Goal: Task Accomplishment & Management: Complete application form

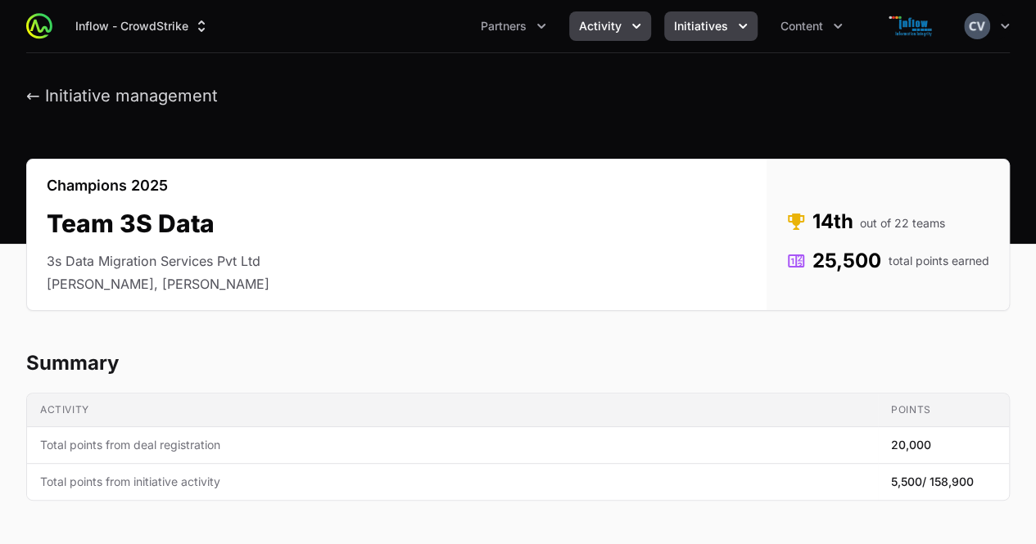
click at [630, 20] on icon "Activity menu" at bounding box center [636, 26] width 16 height 16
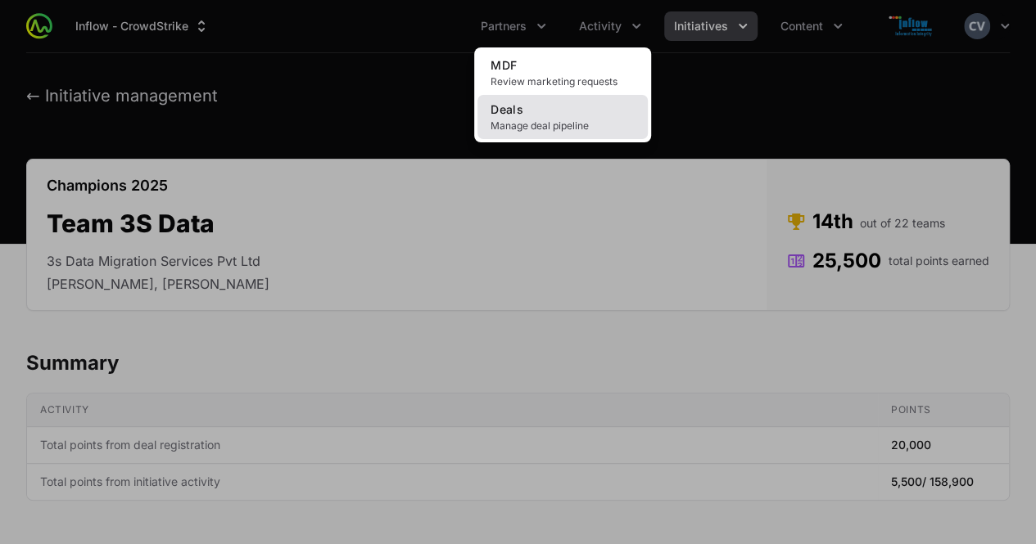
click at [534, 130] on span "Manage deal pipeline" at bounding box center [562, 126] width 144 height 13
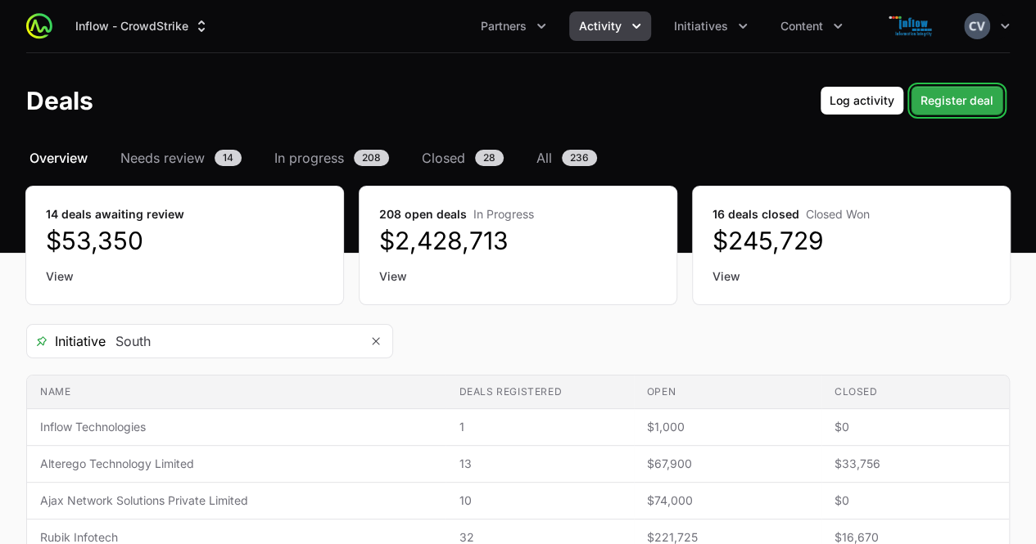
click at [942, 100] on span "Register deal" at bounding box center [956, 101] width 73 height 20
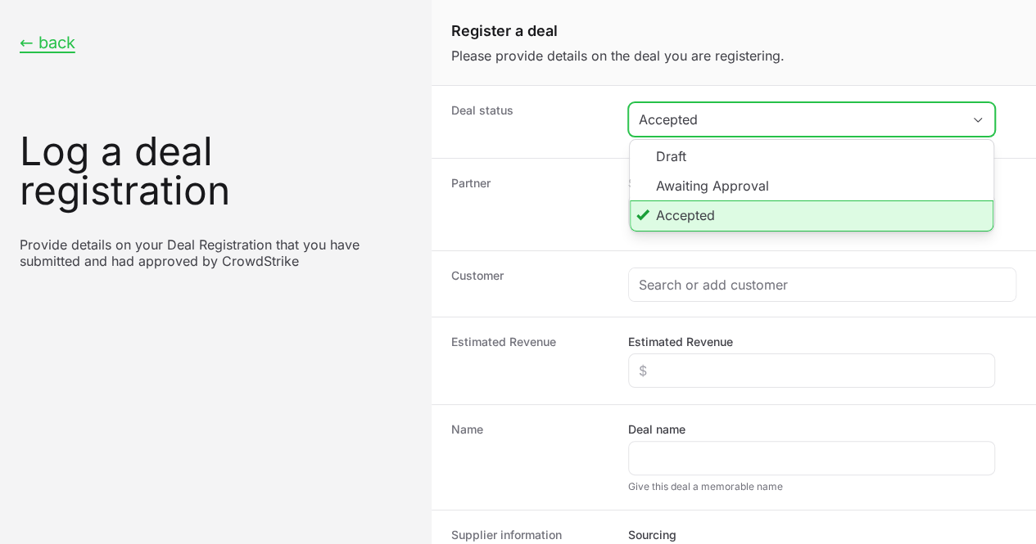
click at [973, 120] on icon "Create activity form" at bounding box center [977, 120] width 13 height 6
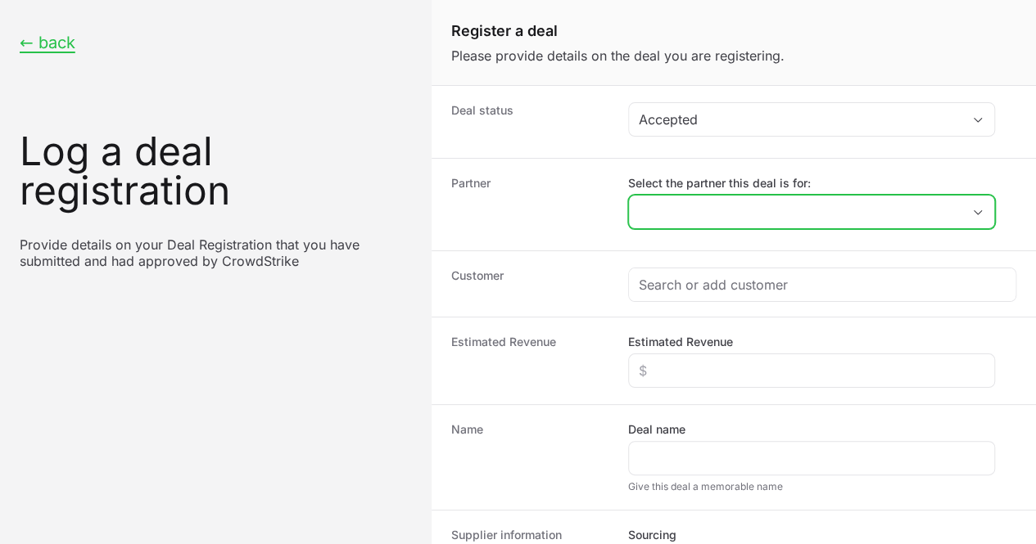
click at [983, 215] on div "Open" at bounding box center [977, 212] width 33 height 33
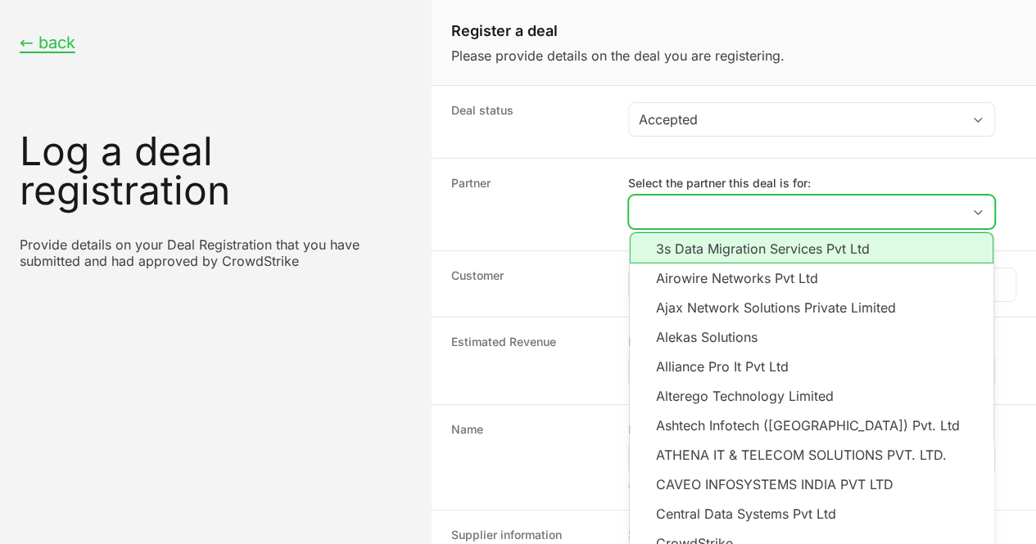
click at [722, 249] on li "3s Data Migration Services Pvt Ltd" at bounding box center [812, 248] width 364 height 31
type input "3s Data Migration Services Pvt Ltd"
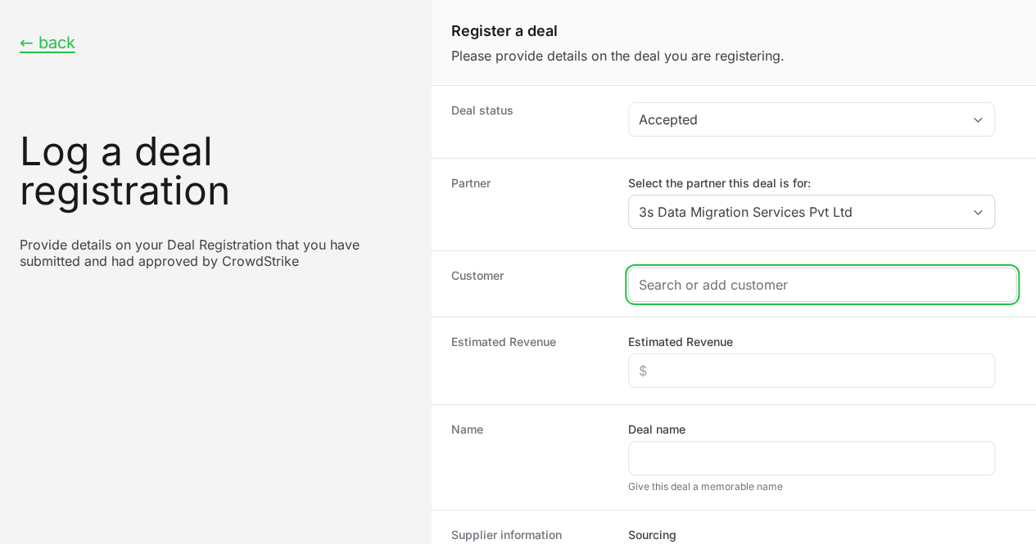
click at [688, 278] on input "Create activity form" at bounding box center [822, 285] width 367 height 20
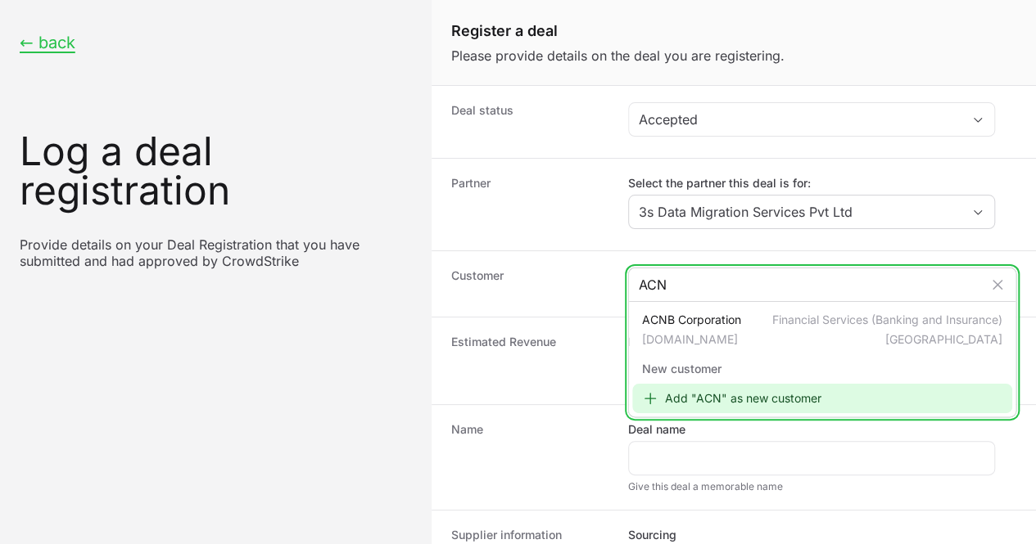
type input "ACN"
click at [711, 404] on div "Add "ACN" as new customer" at bounding box center [822, 398] width 380 height 29
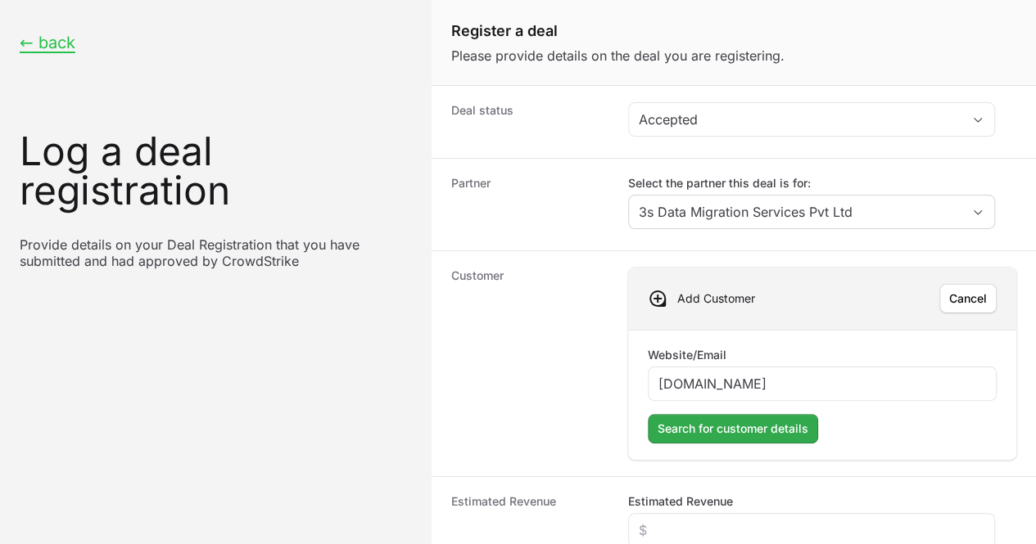
type input "[DOMAIN_NAME]"
click at [702, 423] on span "Search for customer details" at bounding box center [732, 429] width 151 height 20
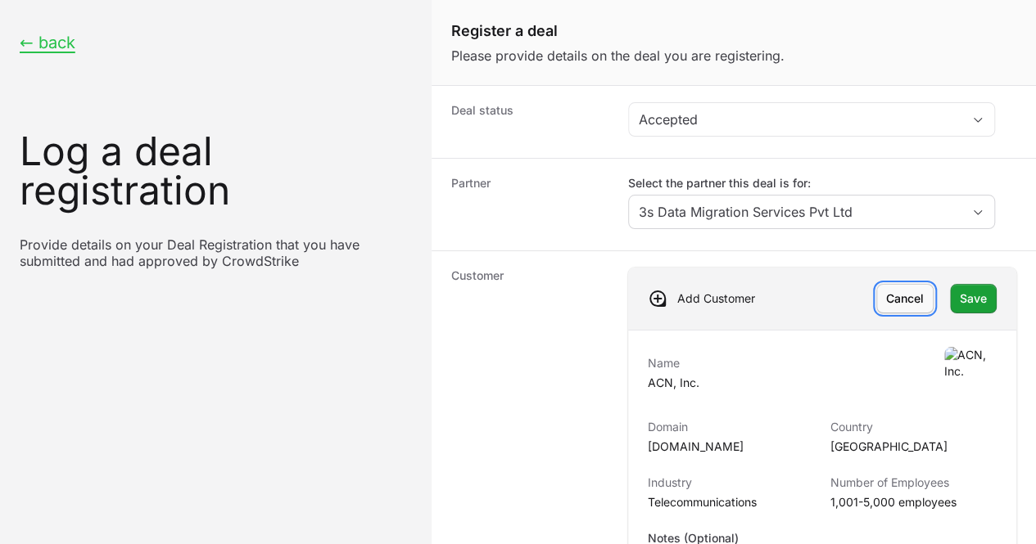
click at [888, 297] on span "Cancel" at bounding box center [905, 299] width 38 height 20
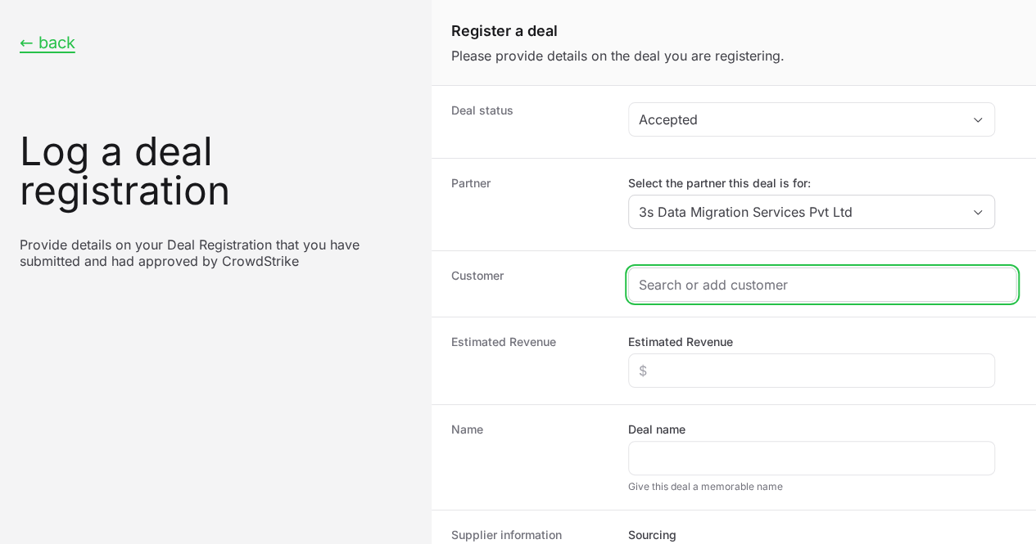
click at [708, 287] on input "Create activity form" at bounding box center [822, 285] width 367 height 20
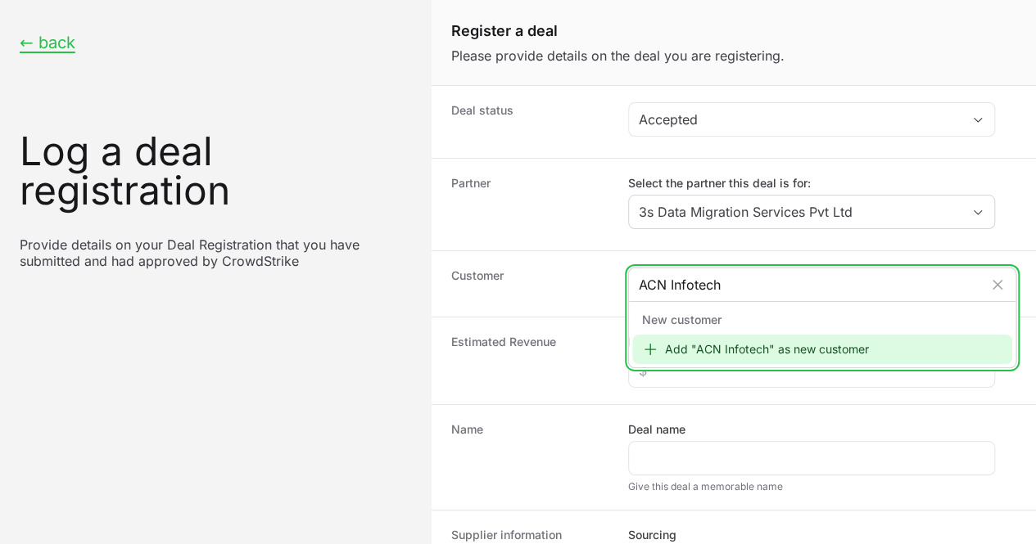
type input "ACN Infotech"
click at [709, 349] on div "Add "ACN Infotech" as new customer" at bounding box center [822, 349] width 380 height 29
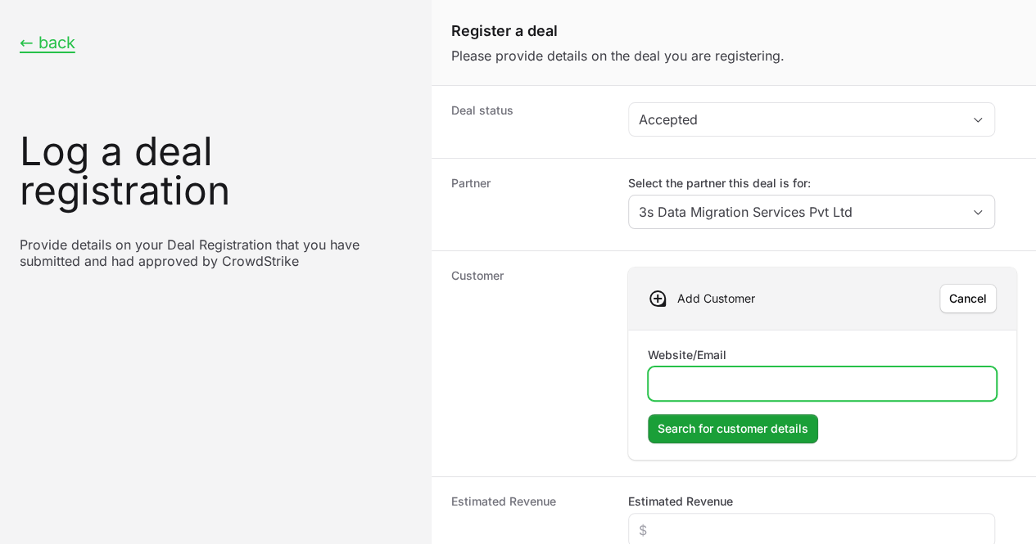
click at [683, 379] on input "Website/Email" at bounding box center [821, 384] width 327 height 20
type input "[DOMAIN_NAME]"
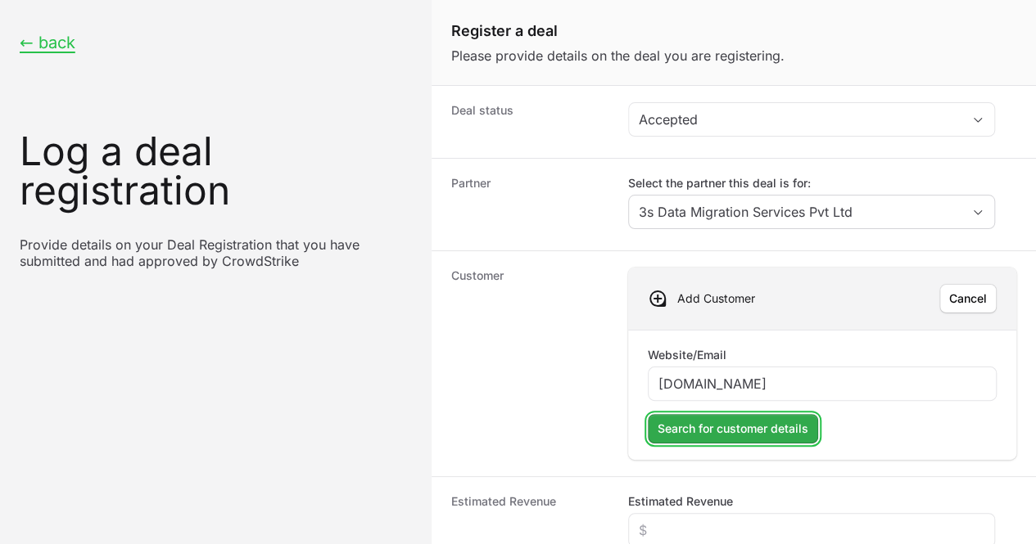
click at [702, 437] on button "Search for customer details Search for customer details" at bounding box center [733, 428] width 170 height 29
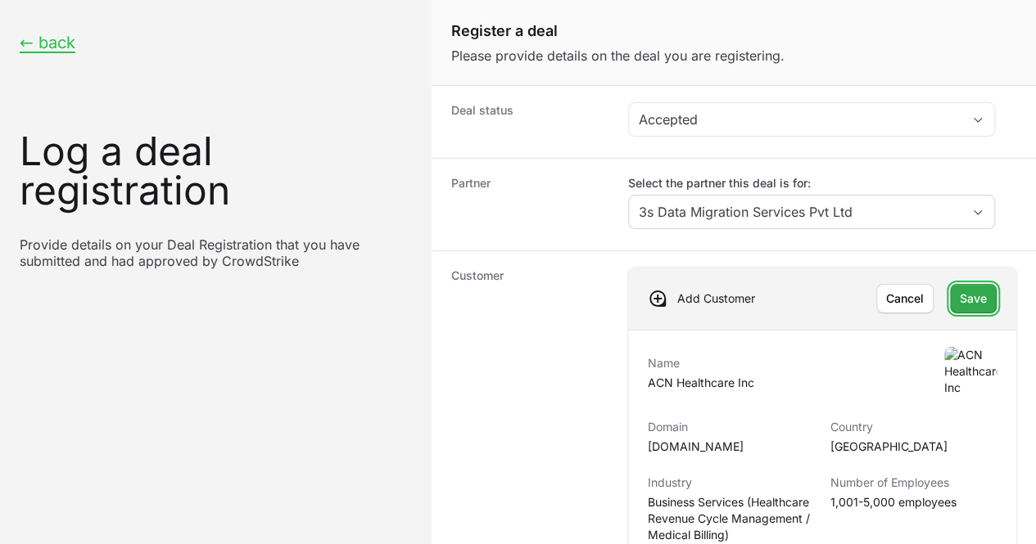
click at [960, 300] on span "Save" at bounding box center [973, 299] width 27 height 20
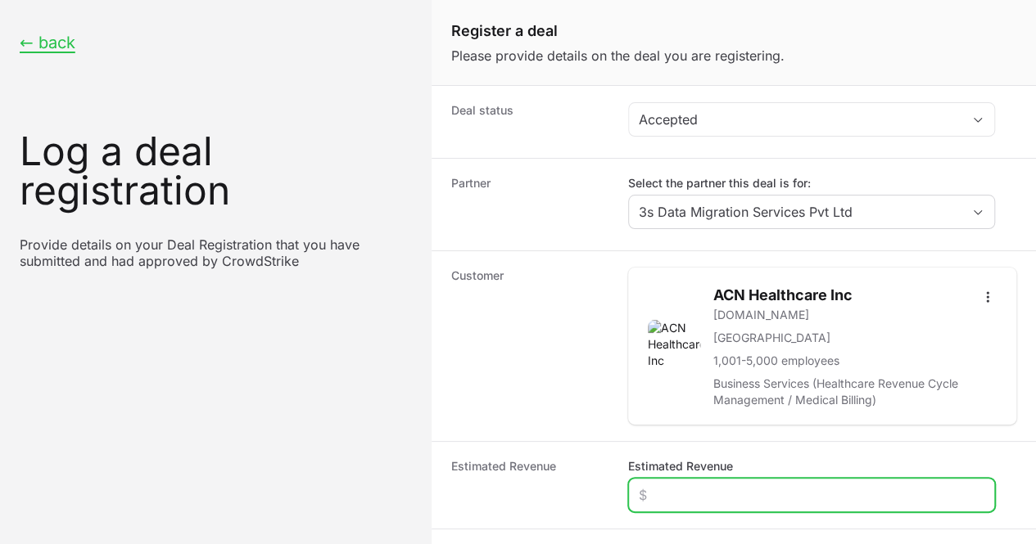
click at [676, 495] on input "Estimated Revenue" at bounding box center [812, 496] width 346 height 20
type input "$1,200"
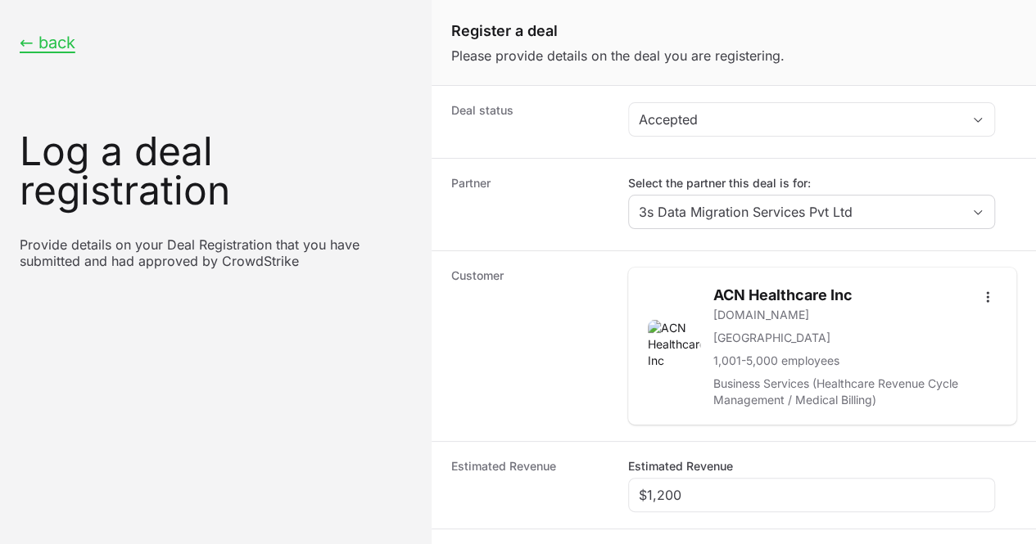
type input "S"
type input "ACN Infotech"
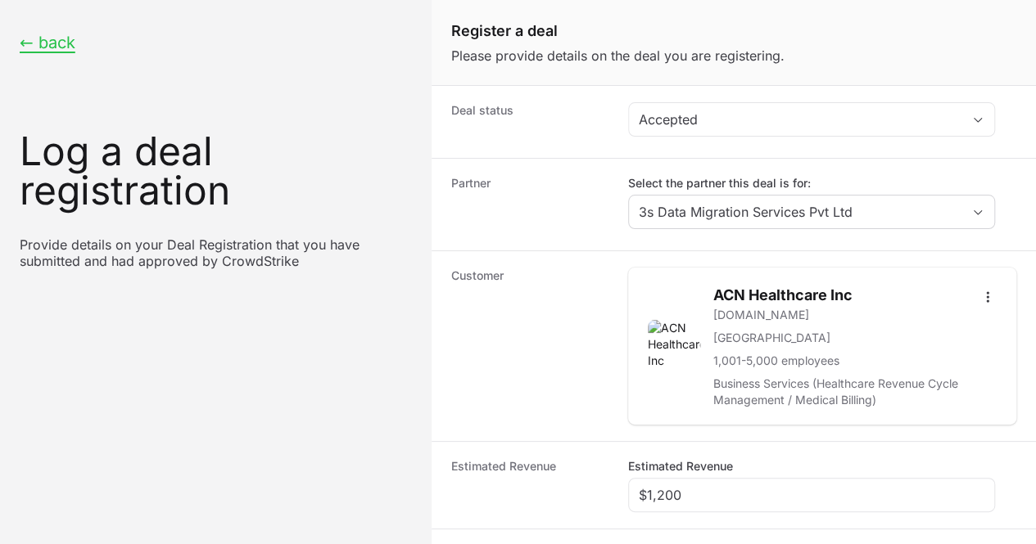
radio input "true"
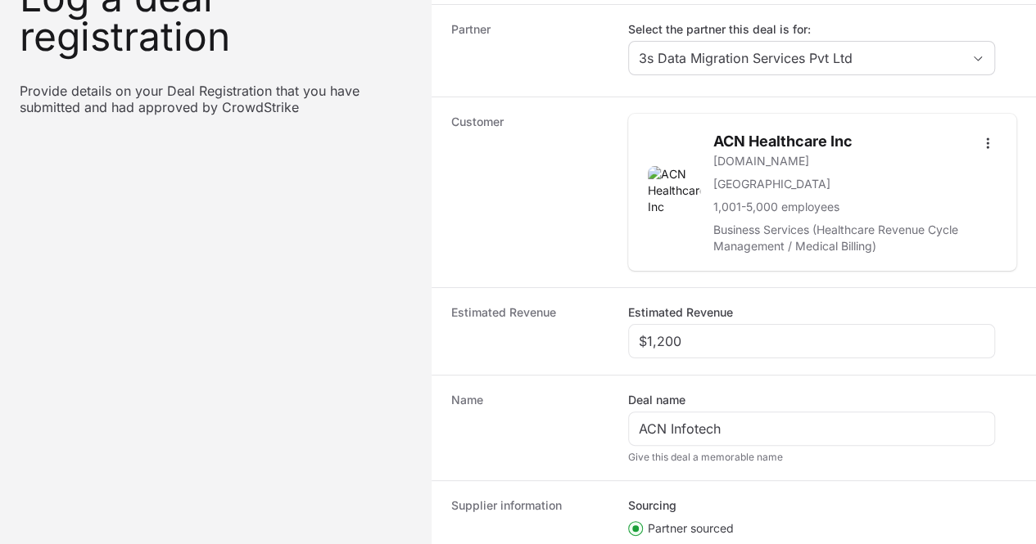
click at [635, 544] on icon "Create activity form" at bounding box center [635, 554] width 7 height 13
click at [630, 544] on input "Vendor sourced" at bounding box center [629, 548] width 2 height 2
radio input "true"
click at [635, 526] on circle "Create activity form" at bounding box center [635, 529] width 7 height 7
click at [630, 522] on input "Partner sourced" at bounding box center [629, 523] width 2 height 2
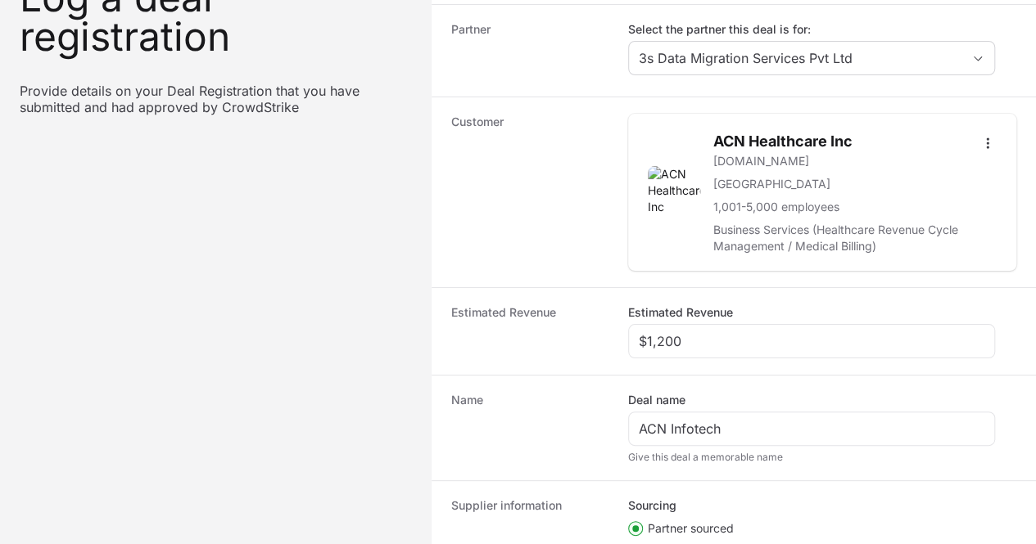
radio input "true"
type input "DR-34f48e27"
click at [740, 425] on html "← back Log a deal registration Provide details on your Deal Registration that y…" at bounding box center [518, 321] width 1036 height 951
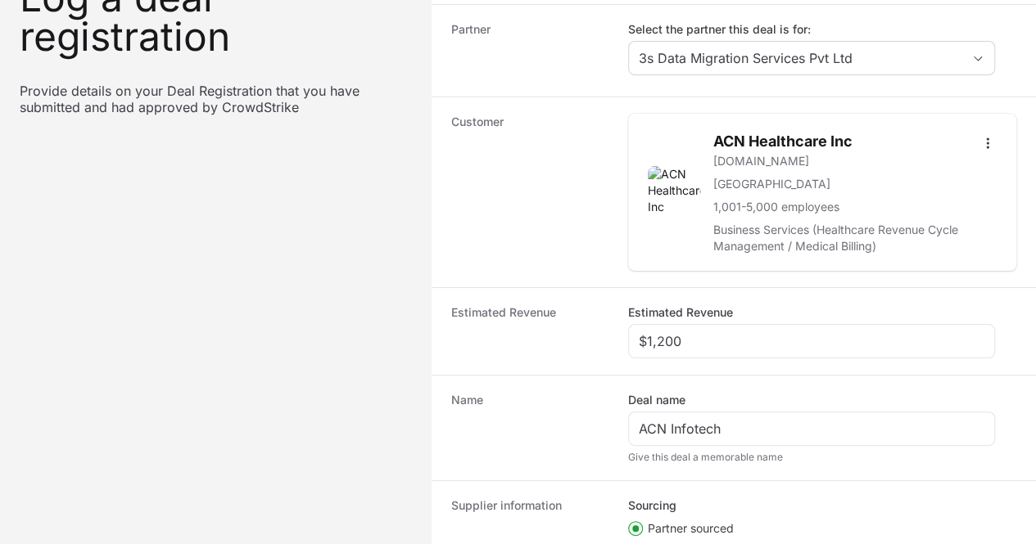
scroll to position [378, 0]
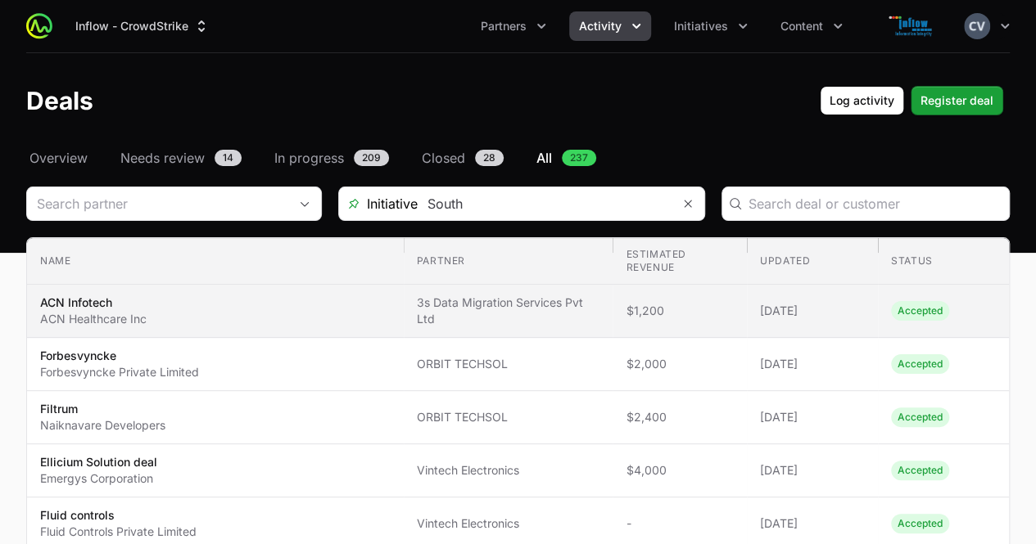
click at [707, 317] on span "$1,200" at bounding box center [680, 311] width 108 height 16
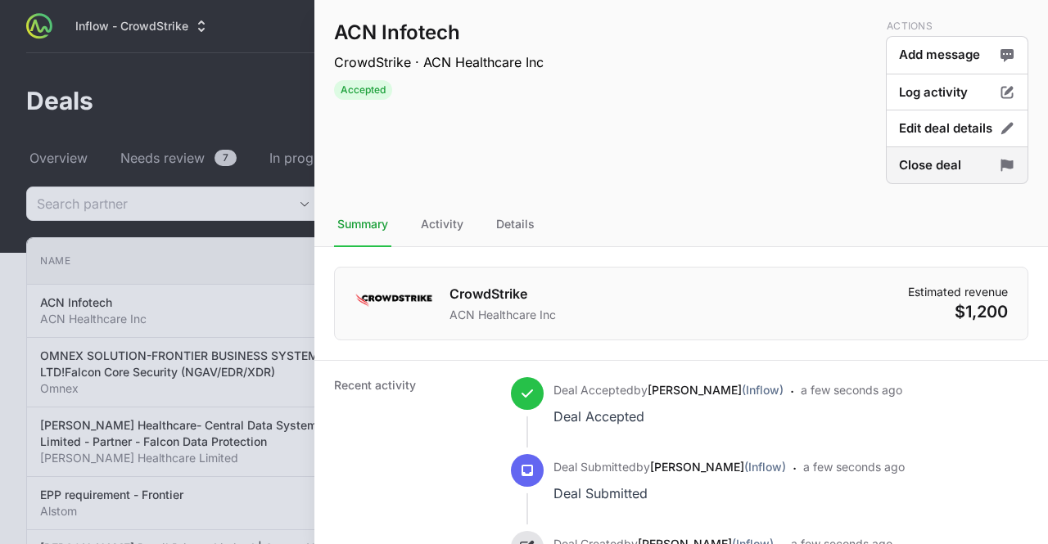
click at [924, 174] on button "Close deal" at bounding box center [957, 166] width 142 height 38
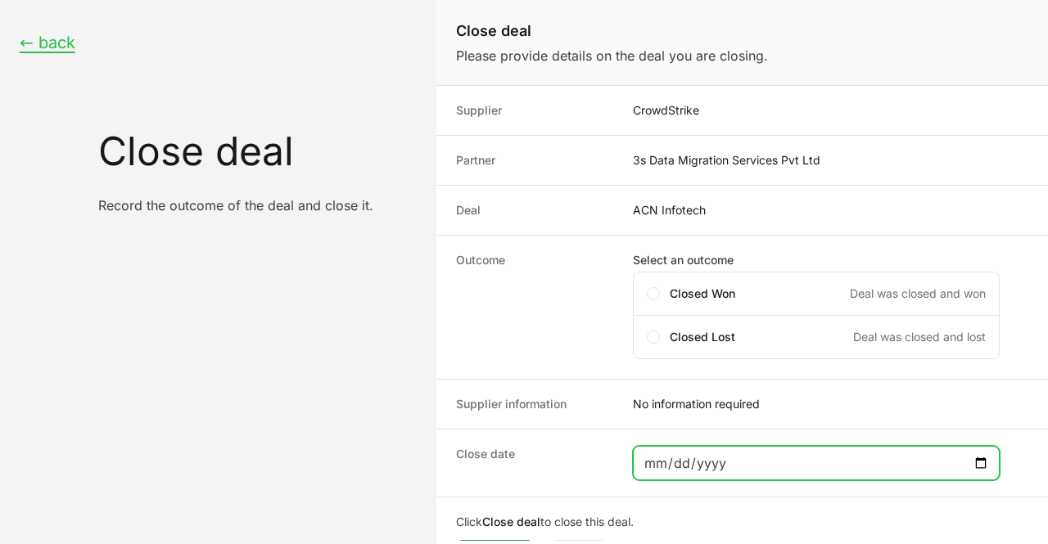
click at [738, 468] on input "Close deal form" at bounding box center [817, 464] width 346 height 20
click at [987, 458] on input "Close deal form" at bounding box center [817, 464] width 346 height 20
type input "[DATE]"
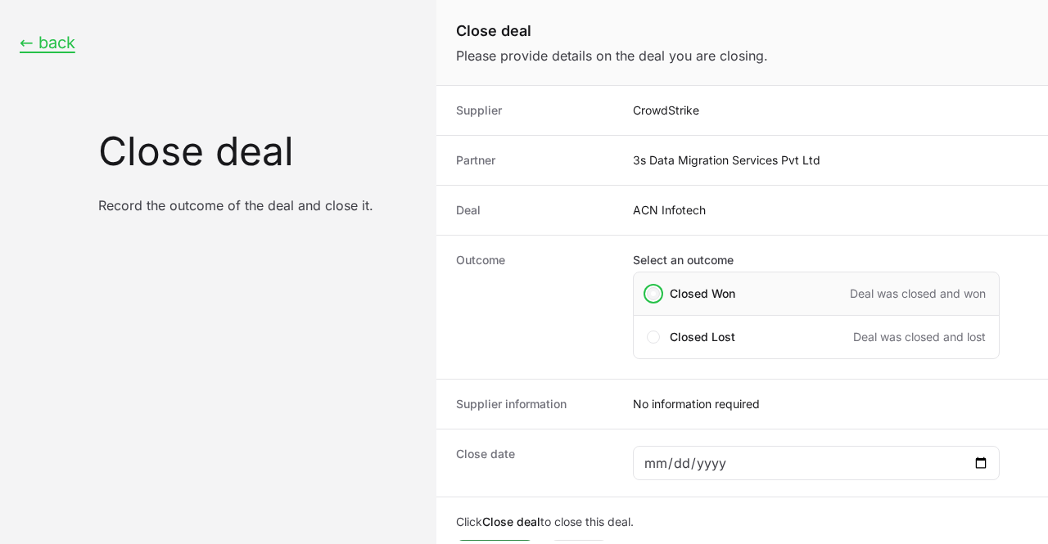
click at [659, 290] on span "Close deal form" at bounding box center [653, 293] width 13 height 13
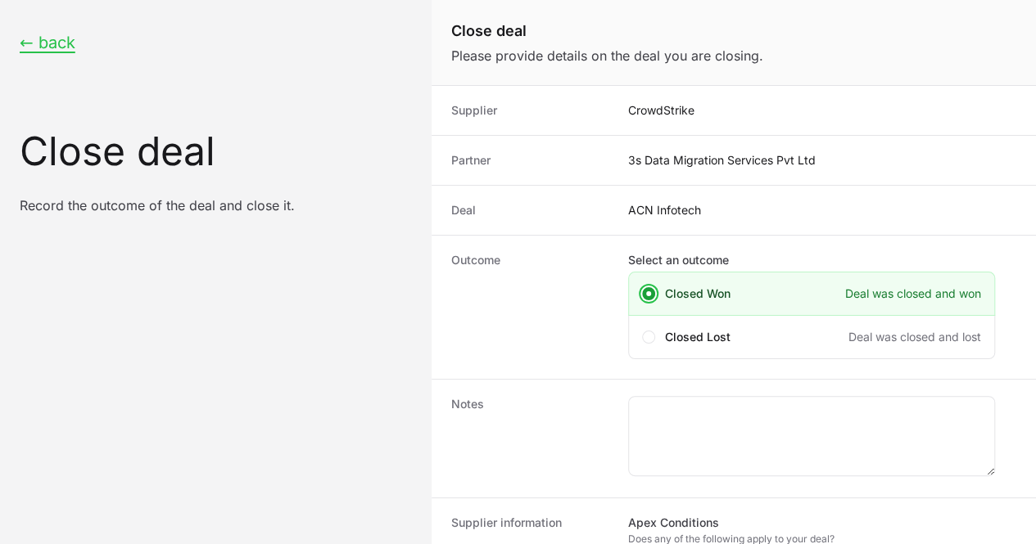
scroll to position [311, 0]
checkbox input "true"
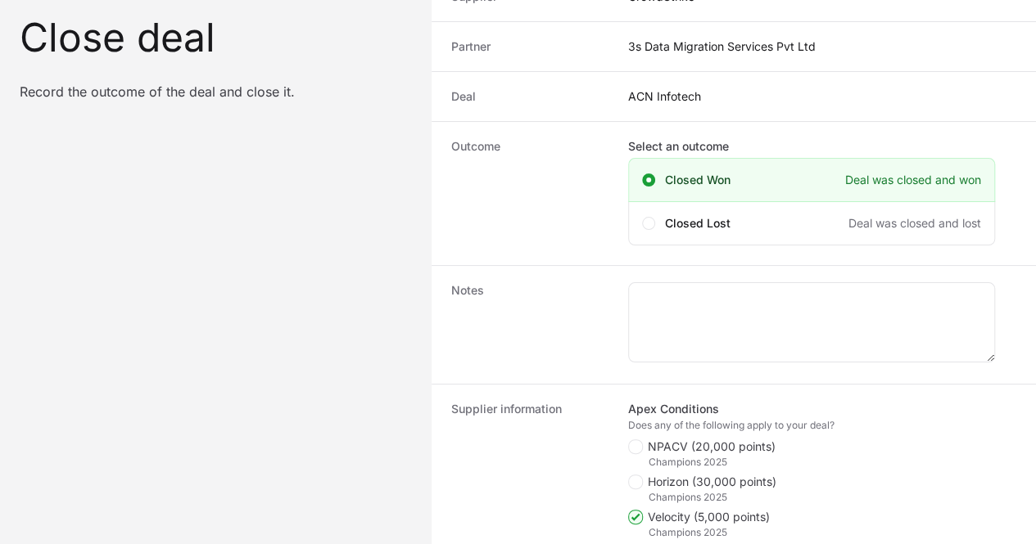
type input "[DATE]"
type input "$1,210"
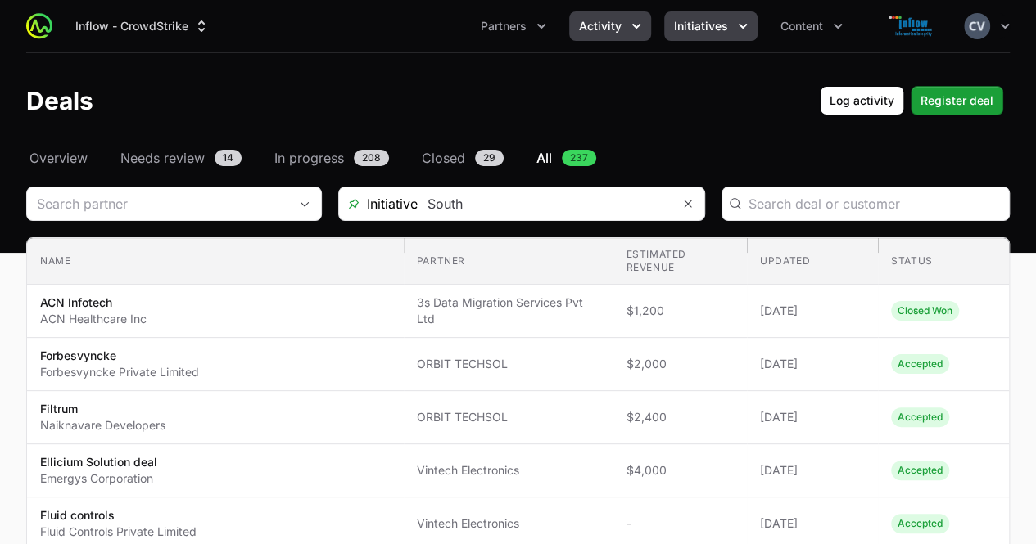
click at [736, 27] on icon "Initiatives menu" at bounding box center [742, 26] width 16 height 16
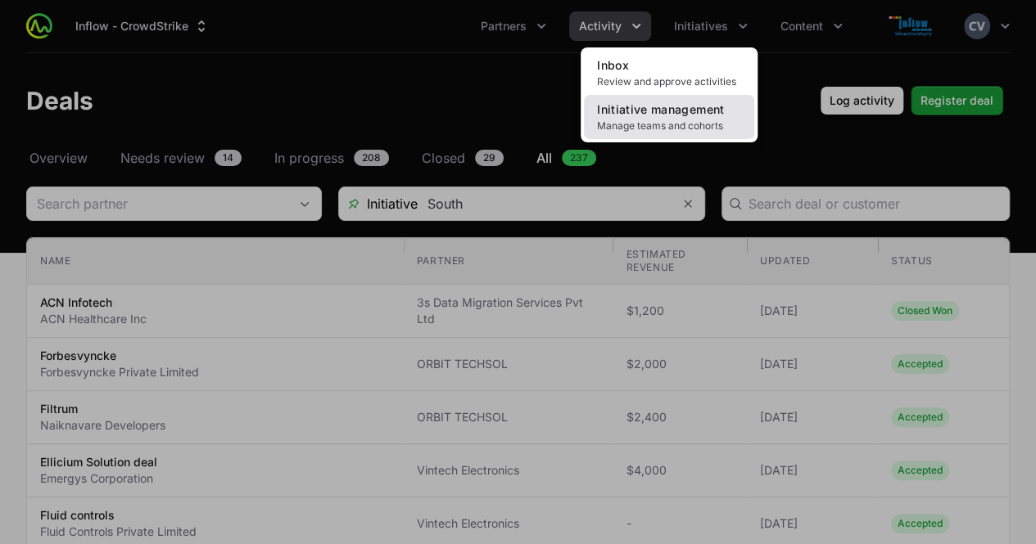
click at [645, 117] on link "Initiative management Manage teams and cohorts" at bounding box center [669, 117] width 170 height 44
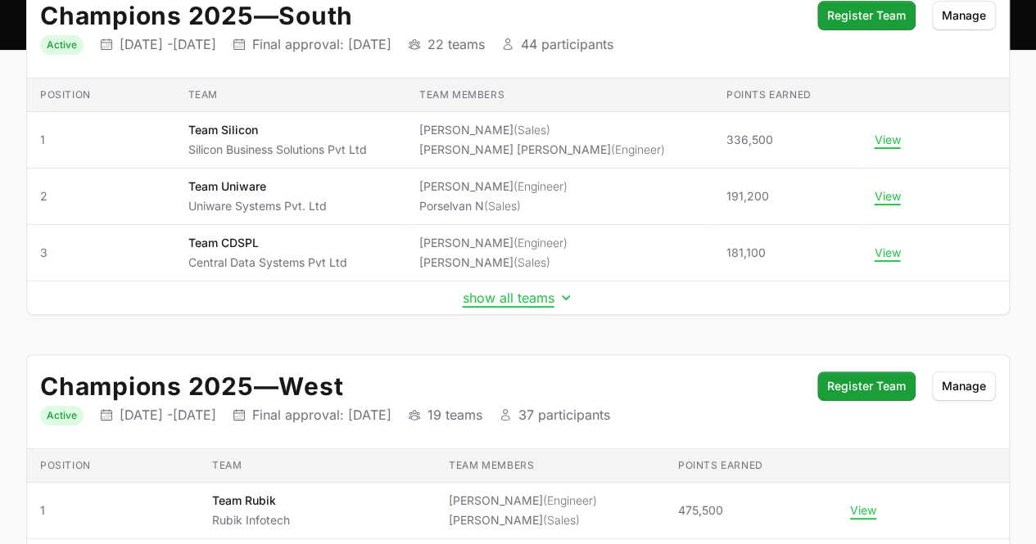
scroll to position [200, 0]
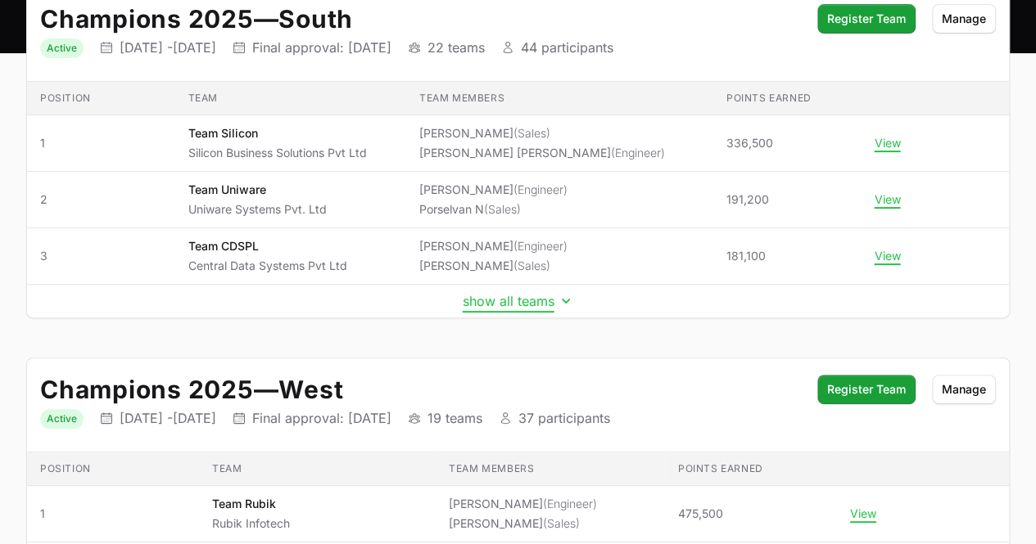
click at [561, 296] on icon "Initiative details" at bounding box center [566, 301] width 16 height 16
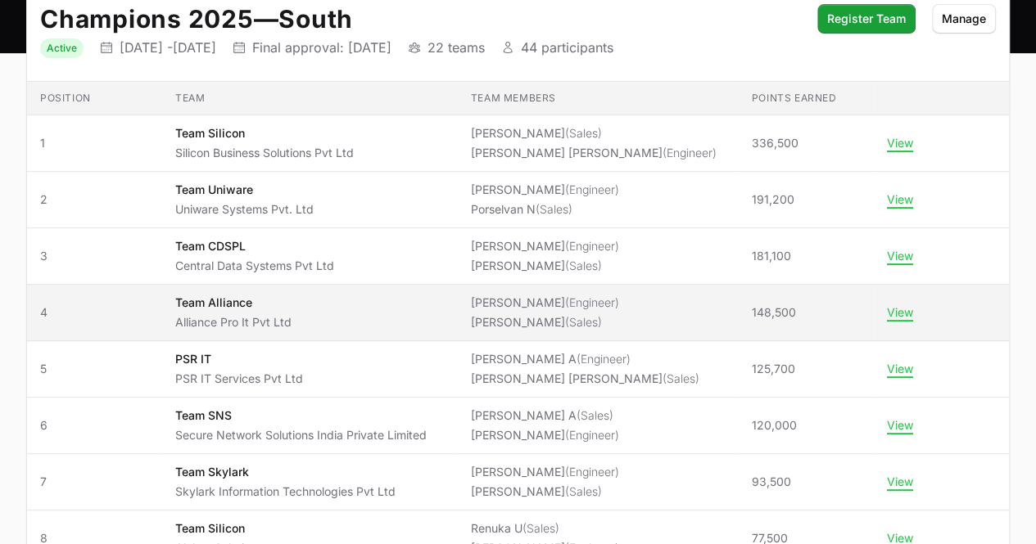
click at [586, 314] on span "[PERSON_NAME] (Engineer) [PERSON_NAME] (Sales)" at bounding box center [598, 313] width 255 height 36
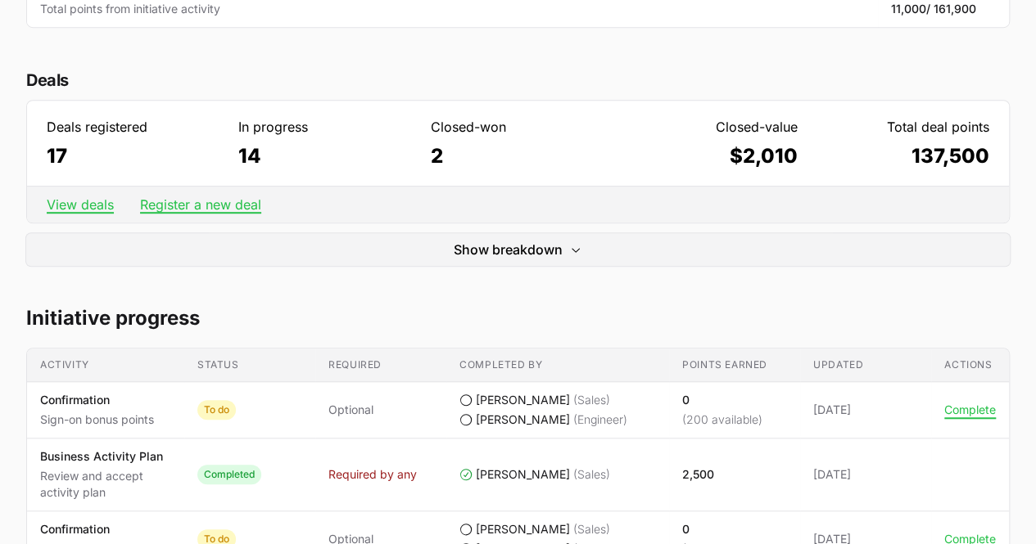
scroll to position [495, 0]
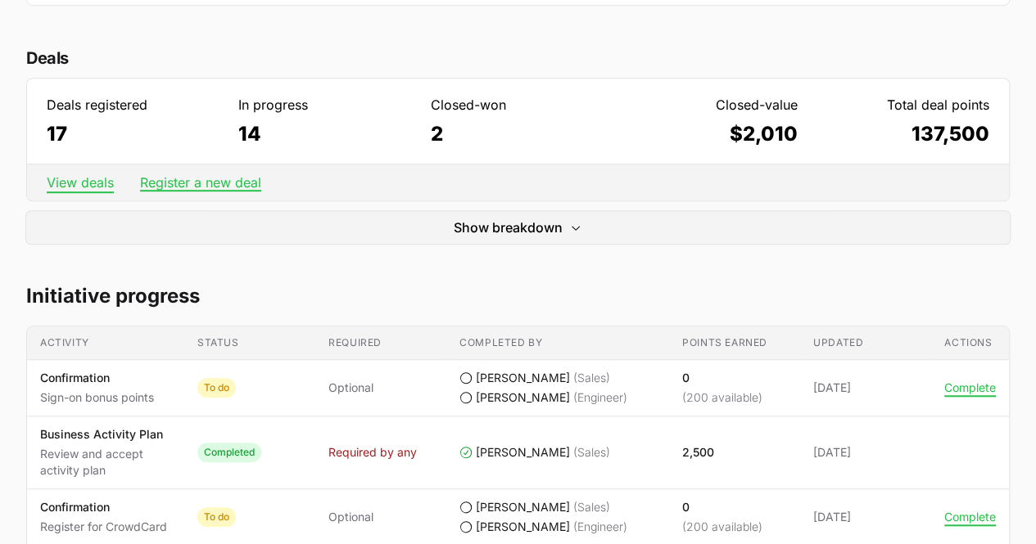
click at [92, 178] on link "View deals" at bounding box center [80, 182] width 67 height 16
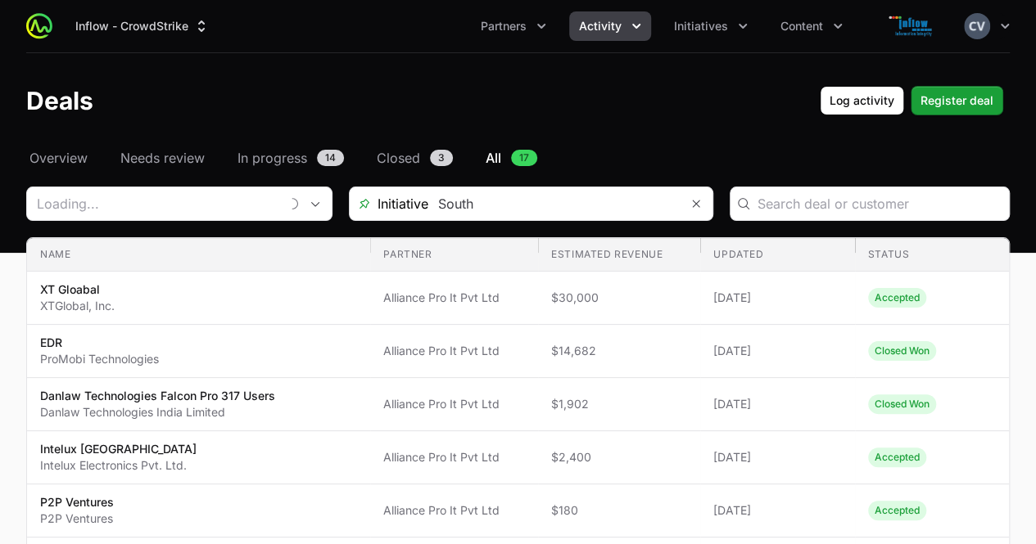
type input "Alliance Pro It Pvt Ltd"
click at [632, 27] on icon "Activity menu" at bounding box center [636, 26] width 16 height 16
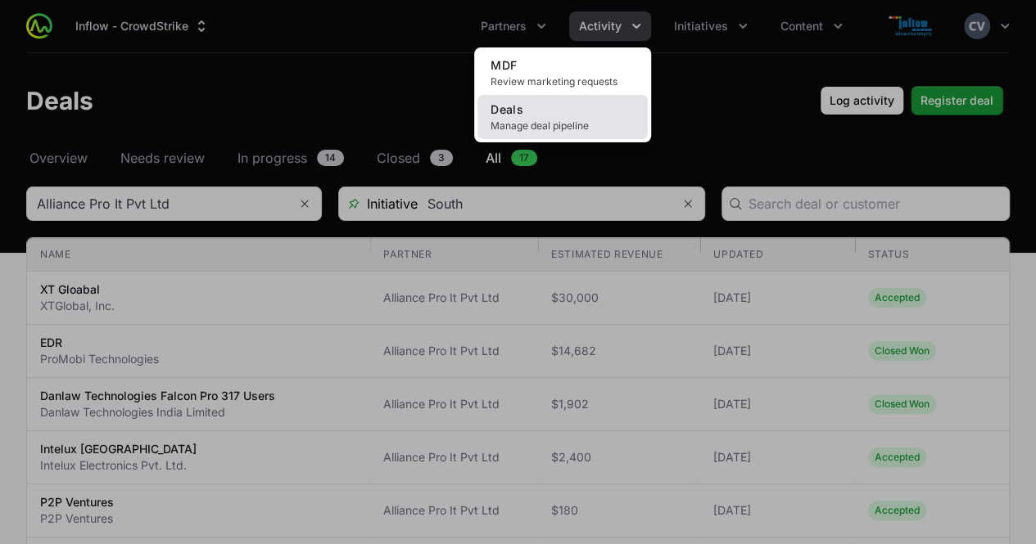
click at [525, 131] on span "Manage deal pipeline" at bounding box center [562, 126] width 144 height 13
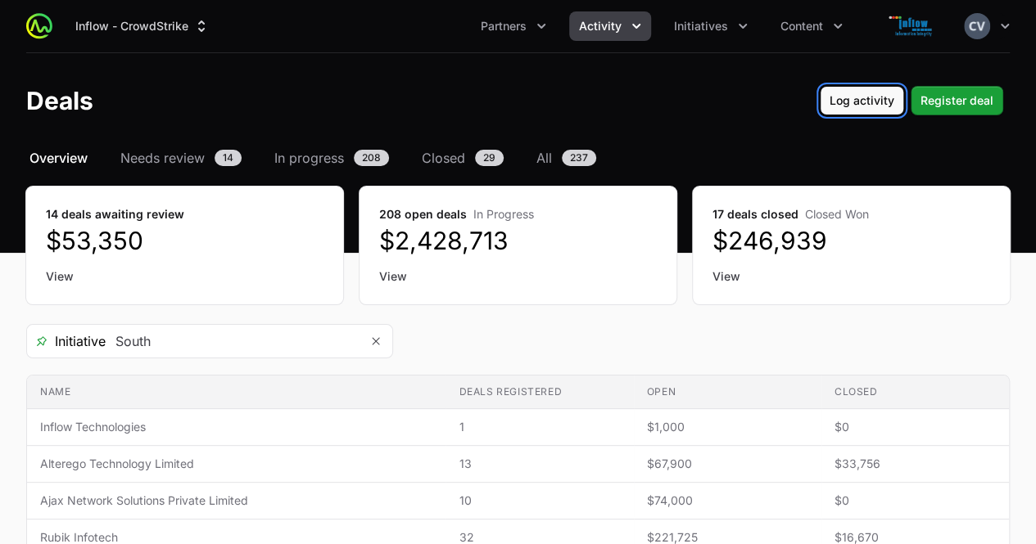
click at [859, 99] on span "Log activity" at bounding box center [861, 101] width 65 height 20
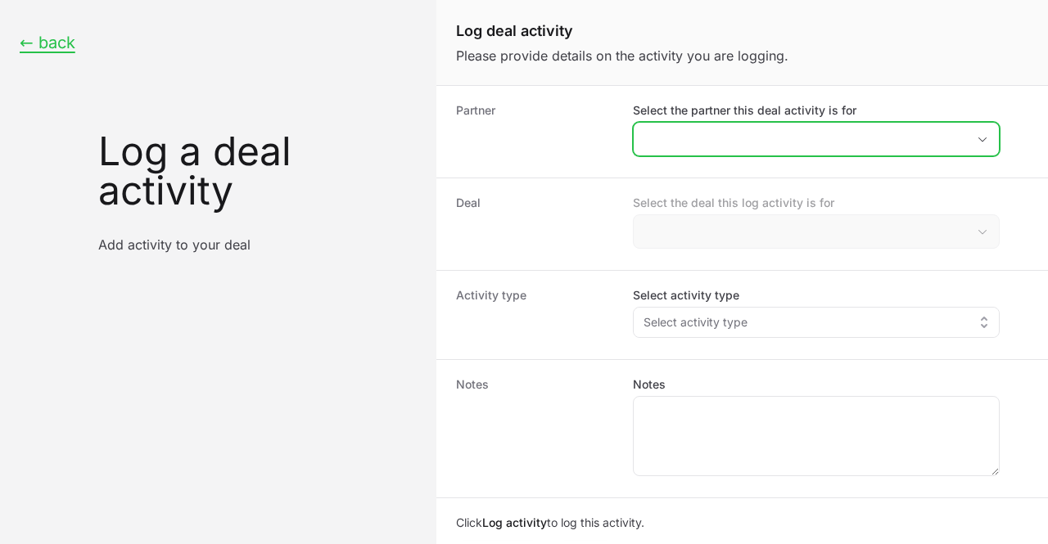
click at [984, 140] on icon "Open" at bounding box center [982, 140] width 13 height 6
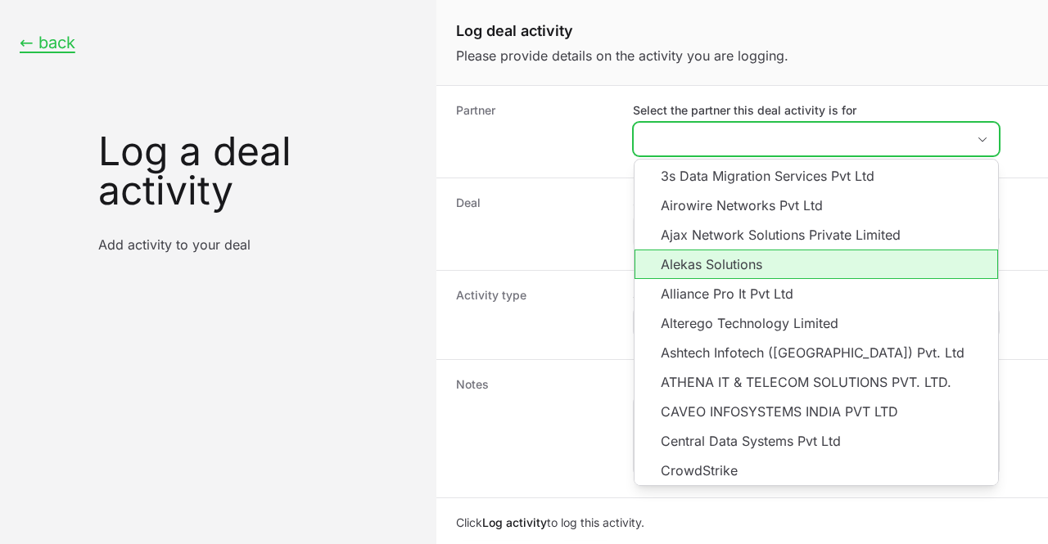
click at [725, 264] on li "Alekas Solutions" at bounding box center [817, 264] width 364 height 29
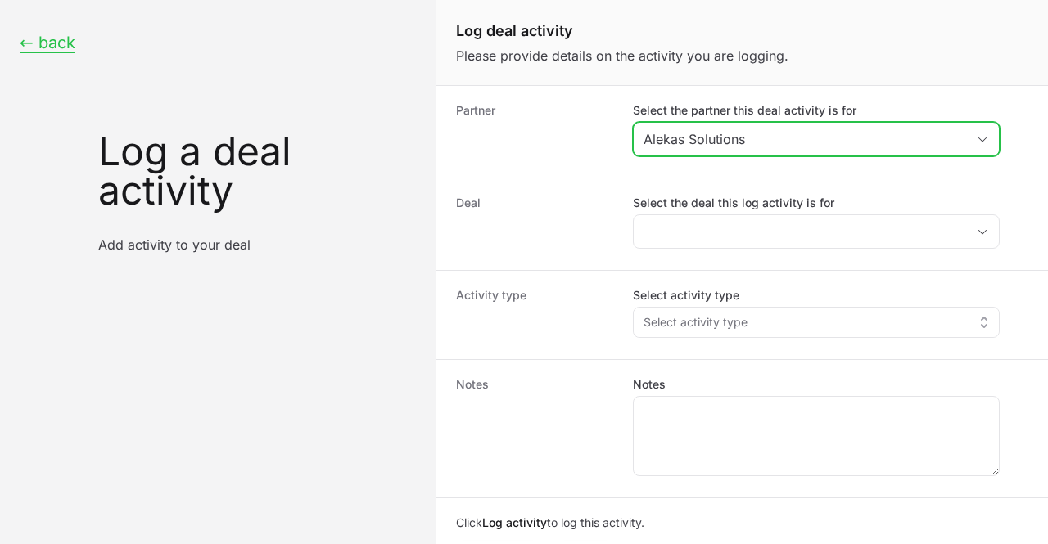
type input "Alekas Solutions"
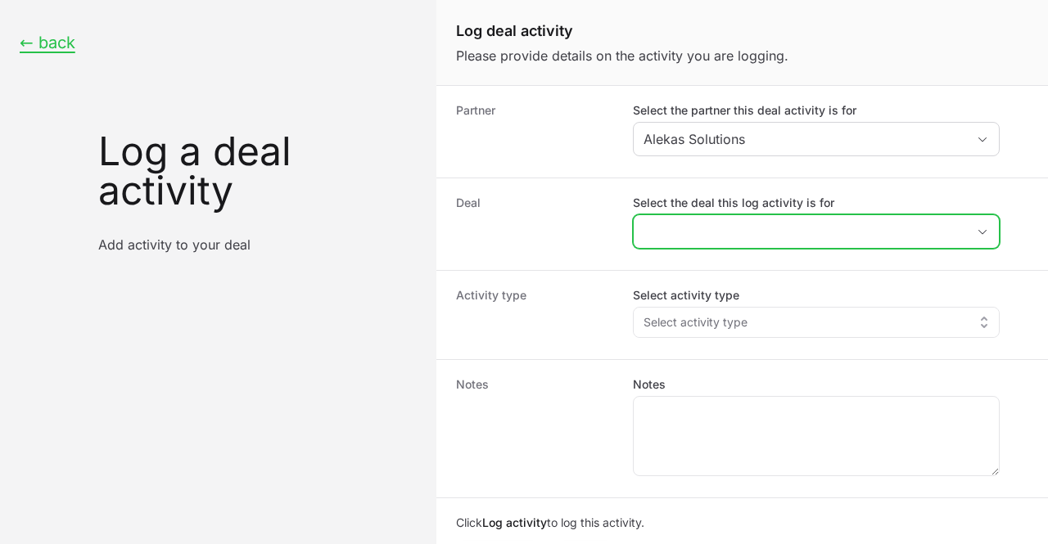
click at [984, 229] on icon "Open" at bounding box center [982, 232] width 13 height 6
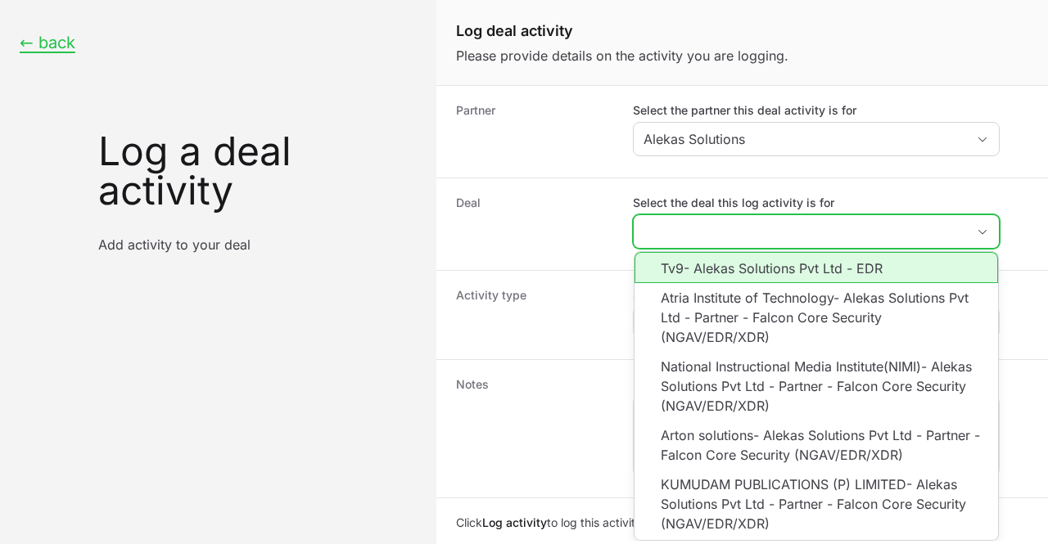
click at [860, 265] on li "Tv9- Alekas Solutions Pvt Ltd - EDR" at bounding box center [817, 267] width 364 height 31
type input "Tv9- Alekas Solutions Pvt Ltd - EDR"
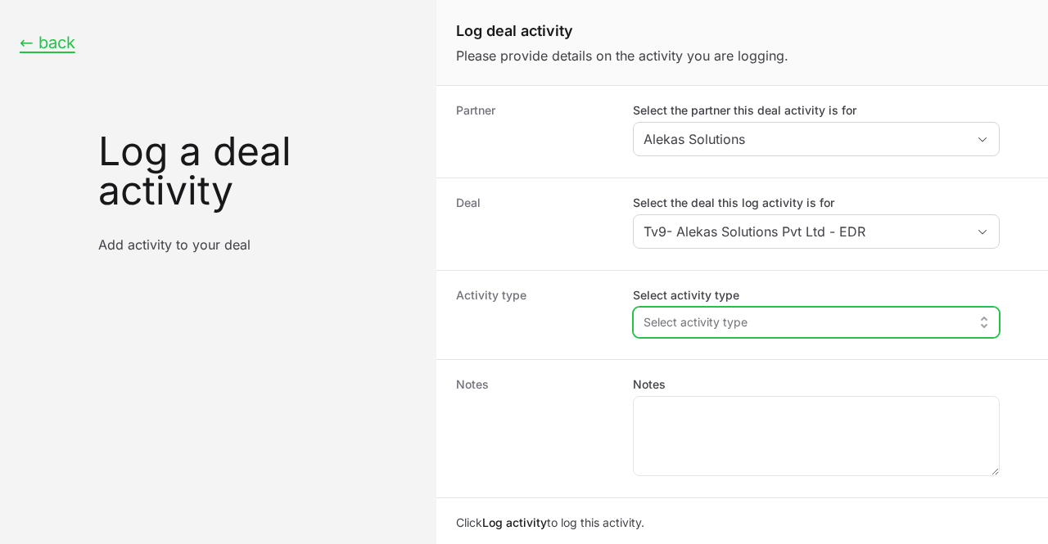
click at [982, 322] on button "Select activity type" at bounding box center [816, 322] width 365 height 29
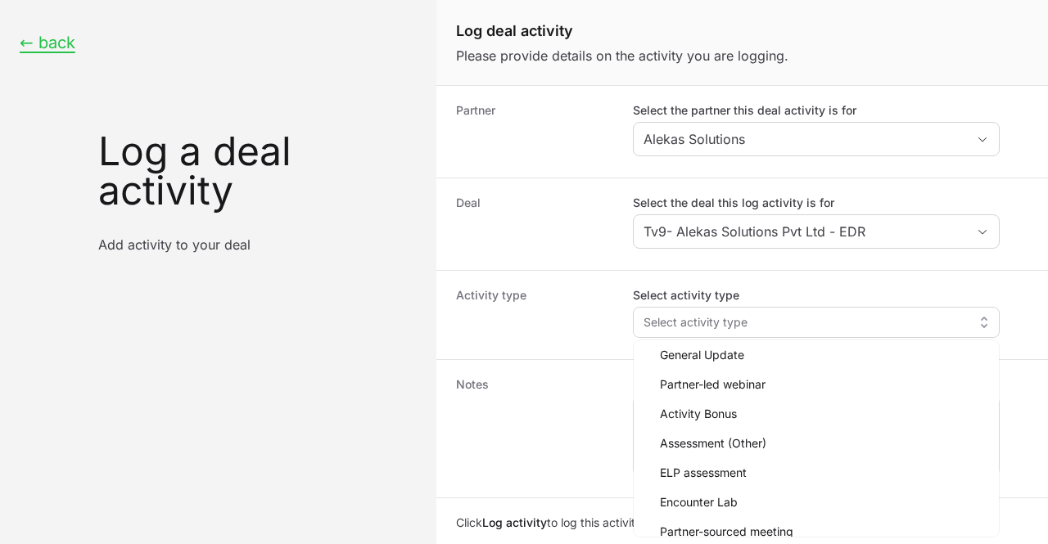
scroll to position [75, 0]
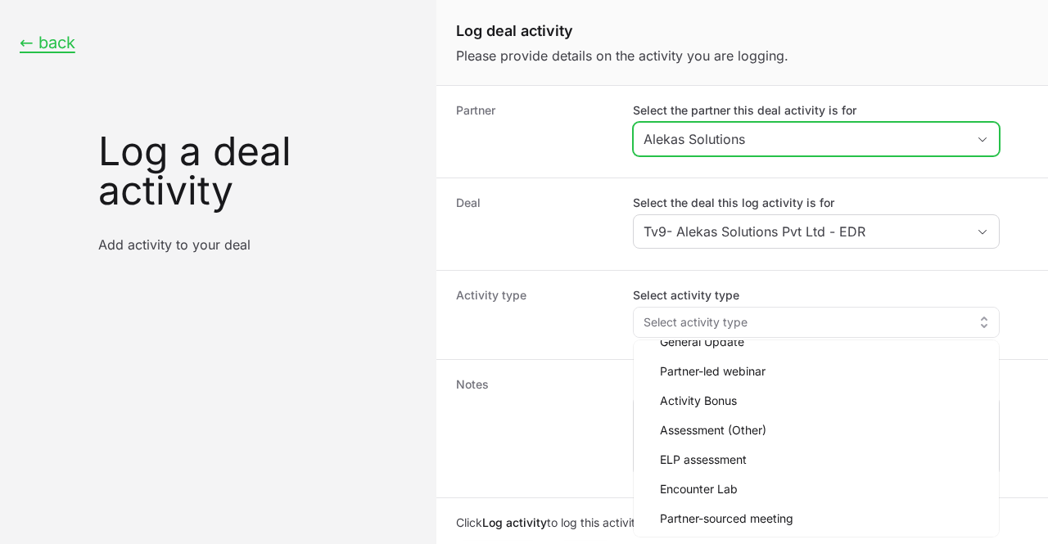
click at [981, 137] on icon "Open" at bounding box center [982, 140] width 13 height 6
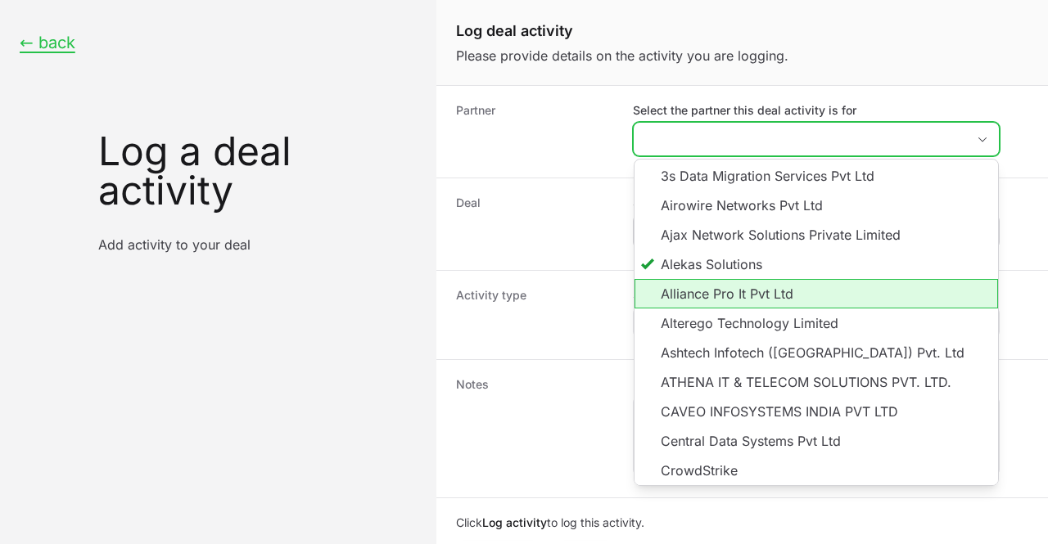
click at [714, 290] on li "Alliance Pro It Pvt Ltd" at bounding box center [817, 293] width 364 height 29
type input "Alliance Pro It Pvt Ltd"
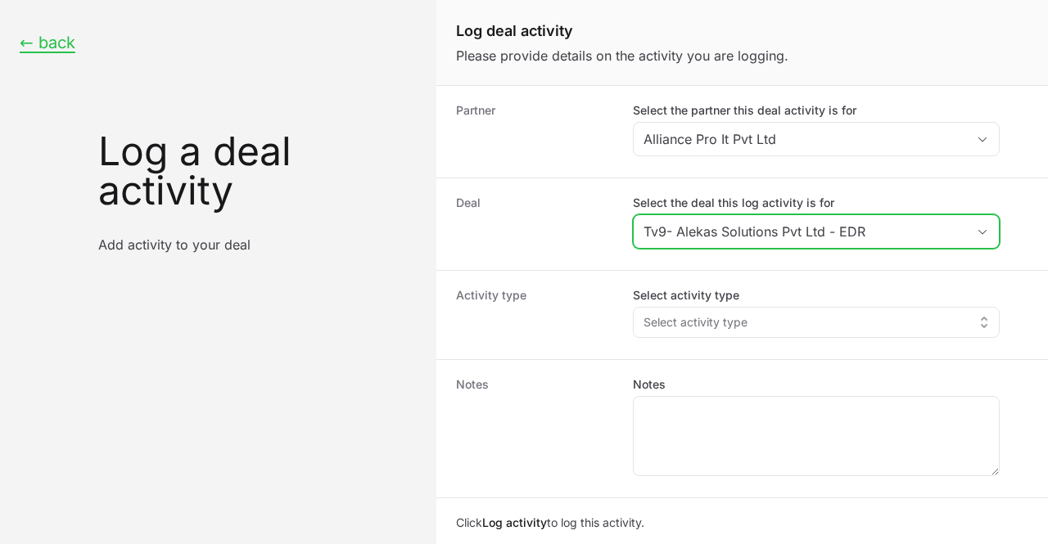
click at [984, 233] on icon "Open" at bounding box center [982, 232] width 13 height 6
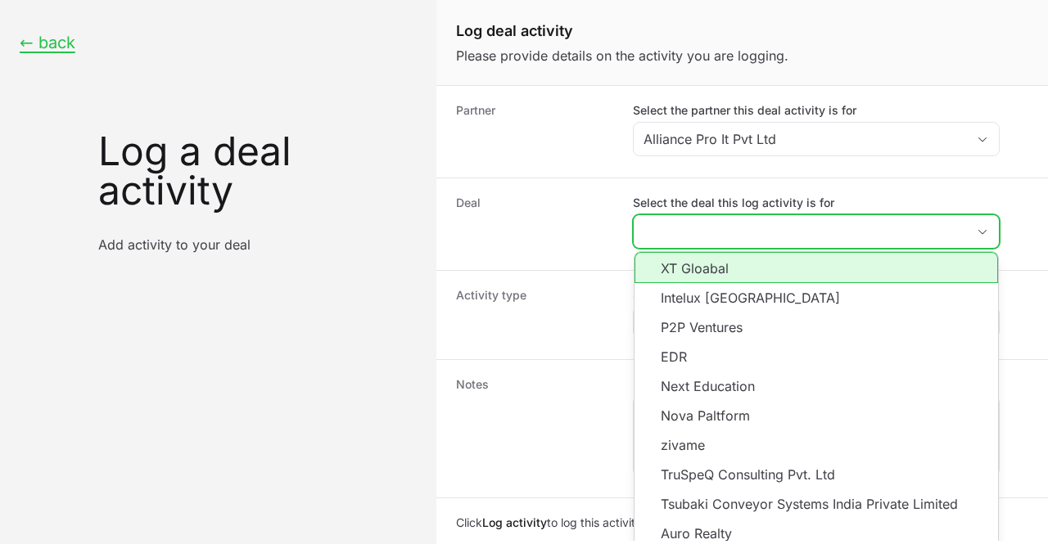
click at [706, 271] on li "XT Gloabal" at bounding box center [817, 267] width 364 height 31
type input "XT Gloabal"
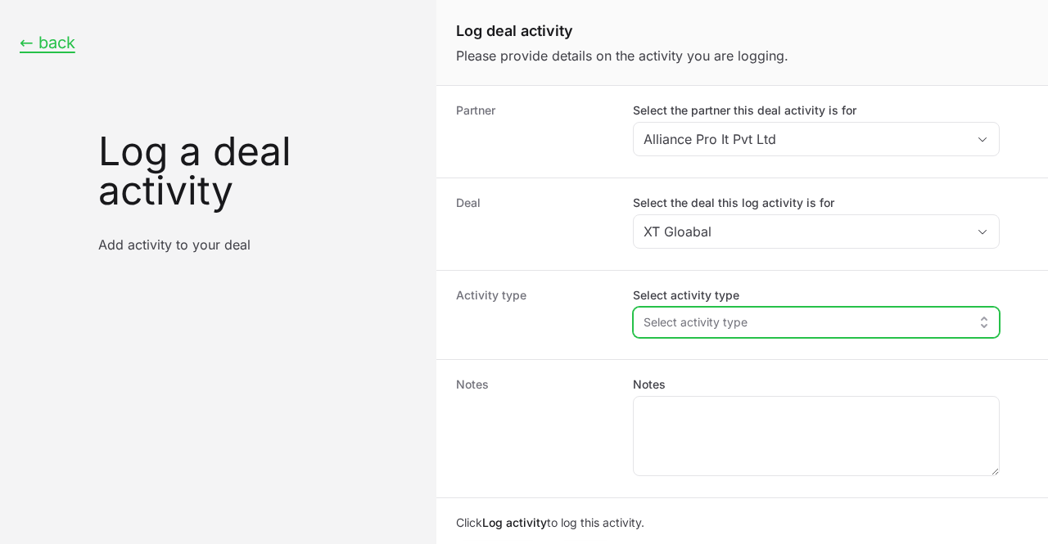
click at [983, 322] on button "Select activity type" at bounding box center [816, 322] width 365 height 29
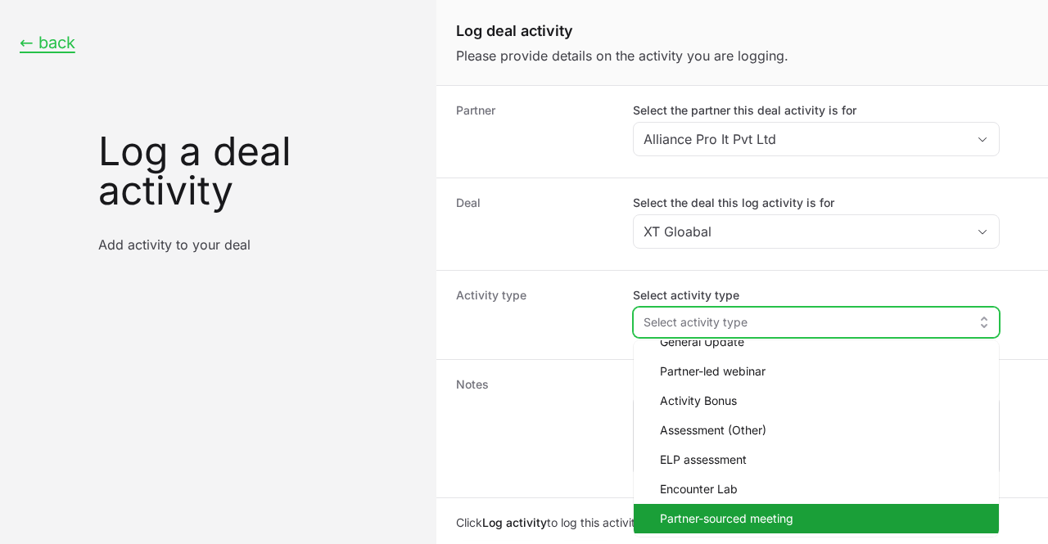
click at [793, 520] on span "Partner-sourced meeting" at bounding box center [823, 519] width 326 height 16
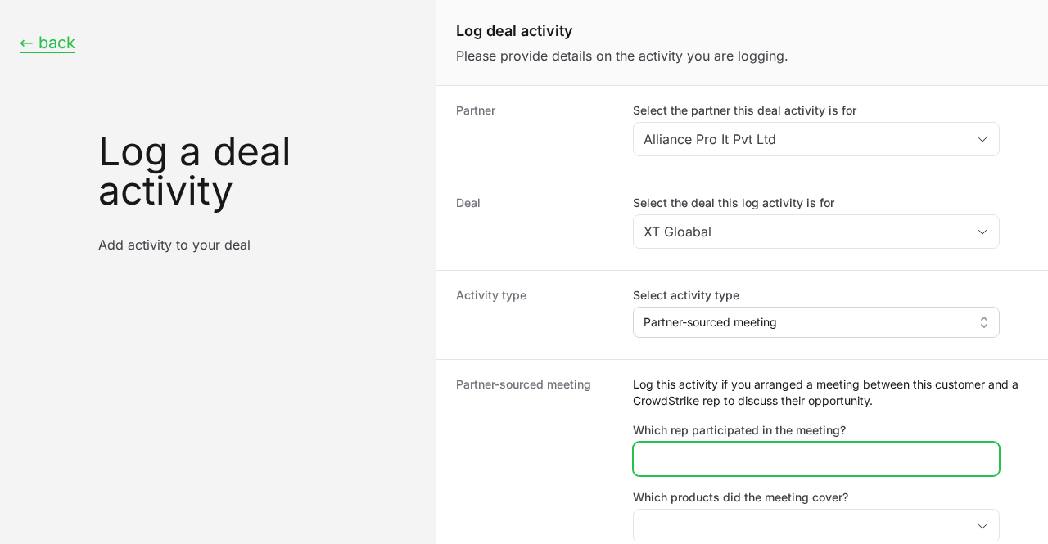
click at [712, 460] on input "Which rep participated in the meeting?" at bounding box center [817, 459] width 346 height 20
type input "Mahiboob"
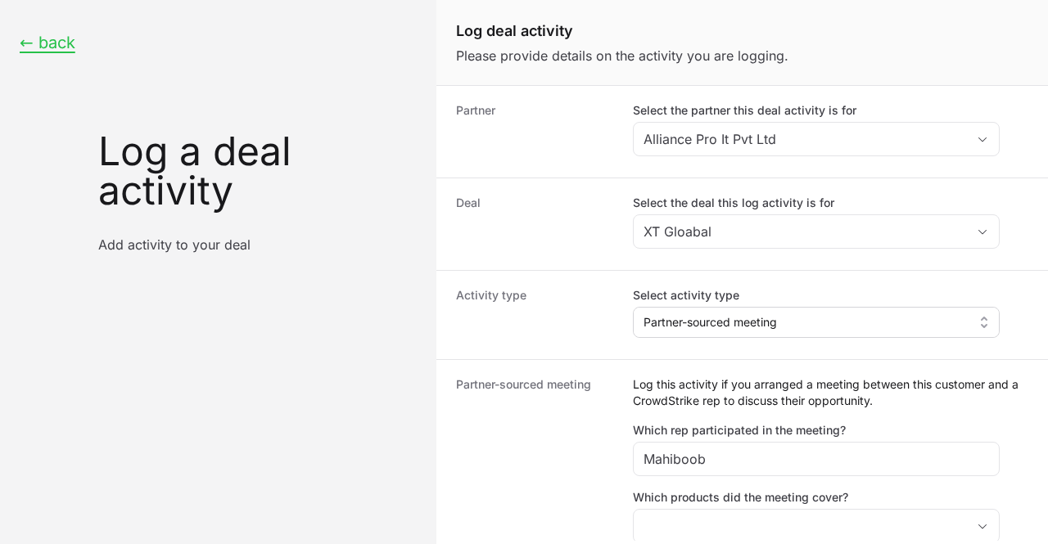
click at [538, 477] on dt "Partner-sourced meeting" at bounding box center [534, 527] width 157 height 301
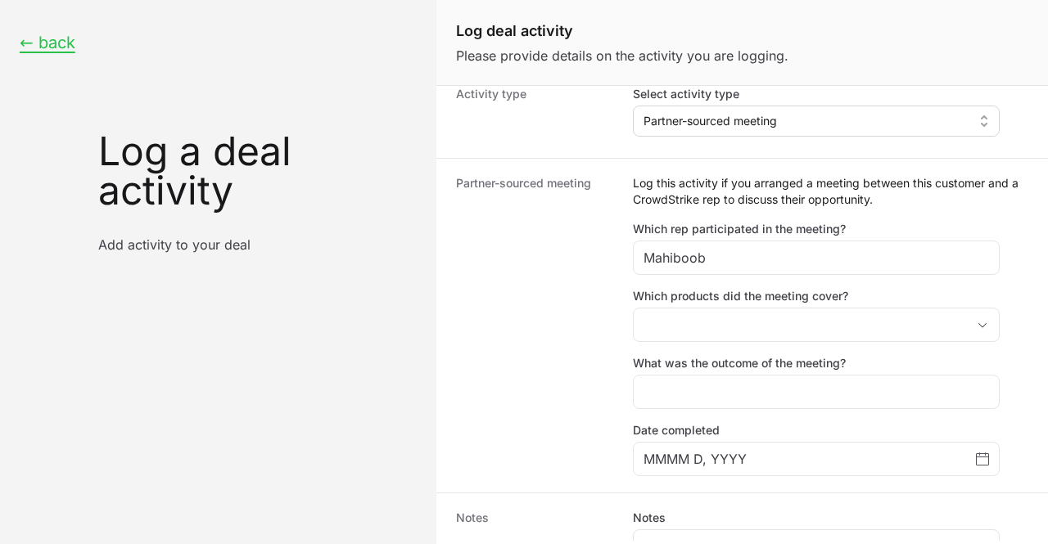
scroll to position [216, 0]
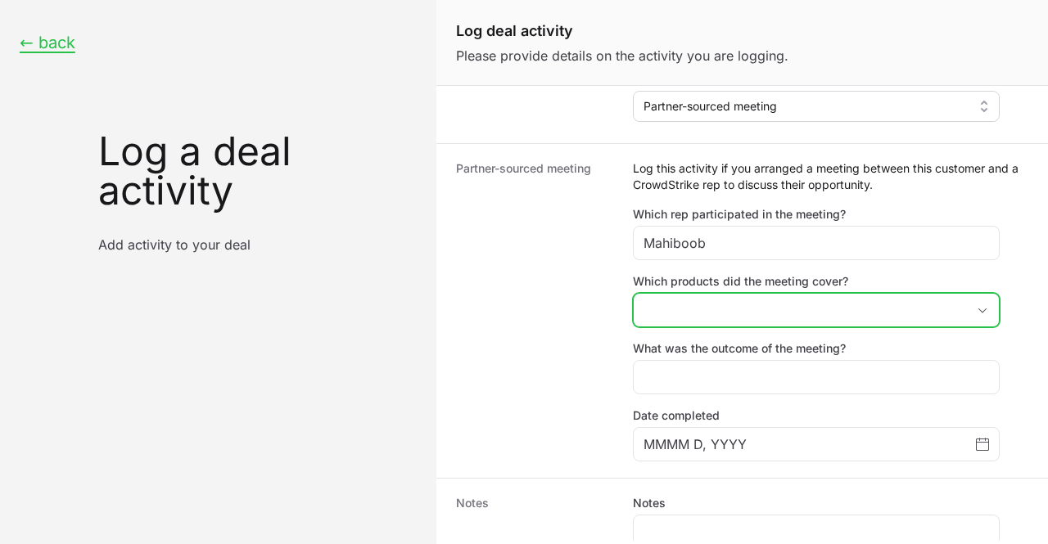
click at [986, 302] on button "placeholder" at bounding box center [816, 310] width 365 height 33
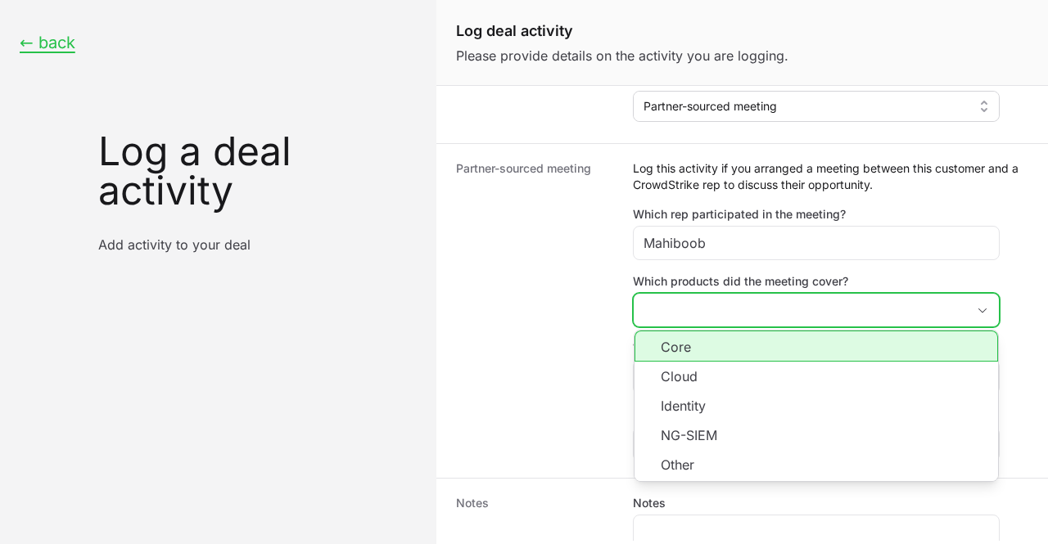
click at [697, 337] on li "Core" at bounding box center [817, 346] width 364 height 31
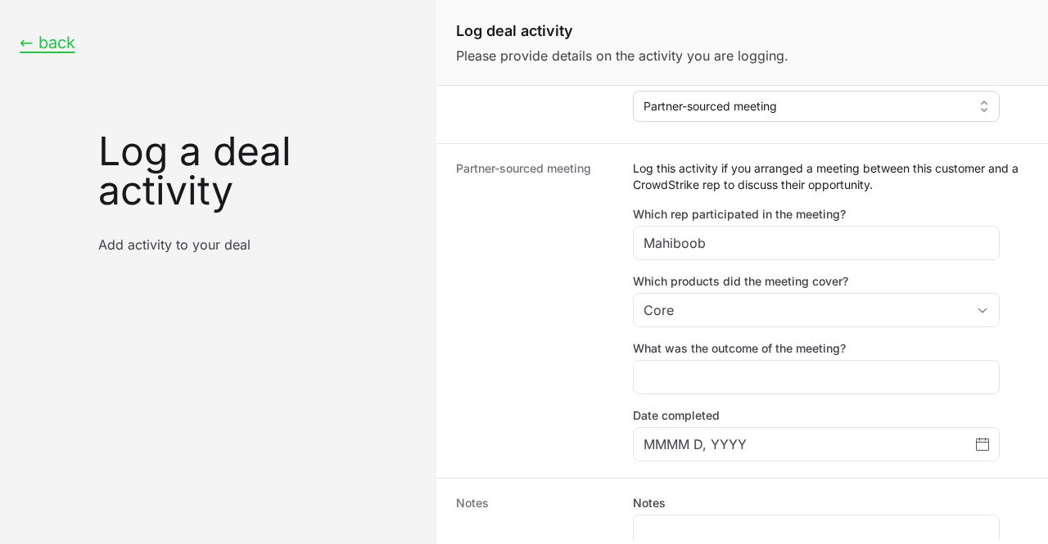
click at [549, 404] on dt "Partner-sourced meeting" at bounding box center [534, 310] width 157 height 301
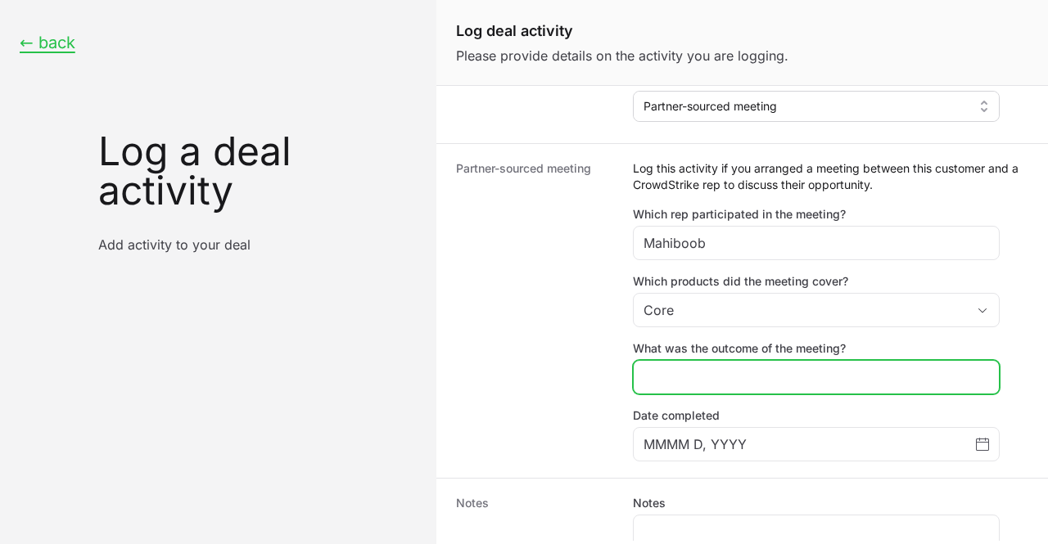
click at [805, 377] on input "What was the outcome of the meeting?" at bounding box center [817, 378] width 346 height 20
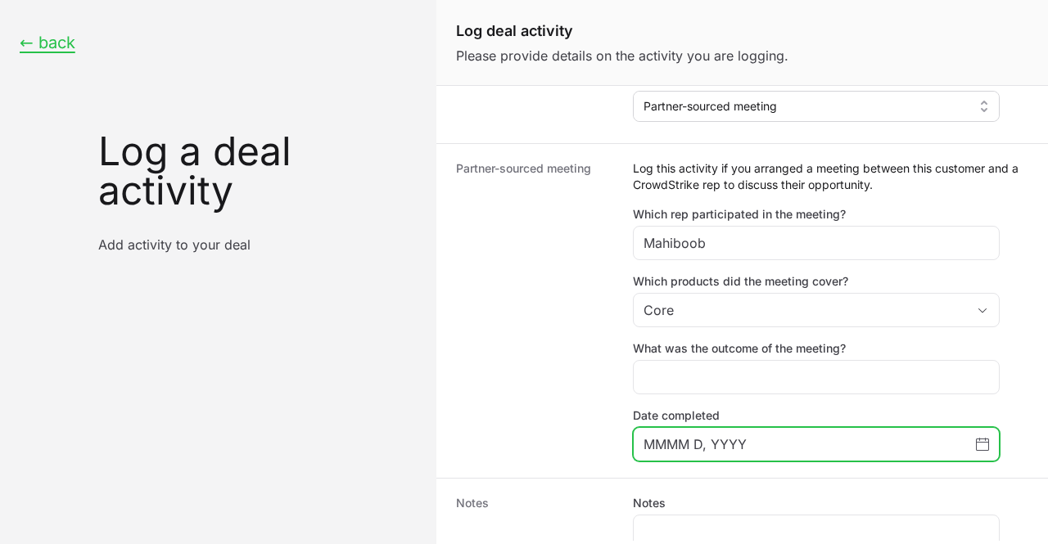
click at [979, 441] on icon "Choose date" at bounding box center [982, 444] width 13 height 13
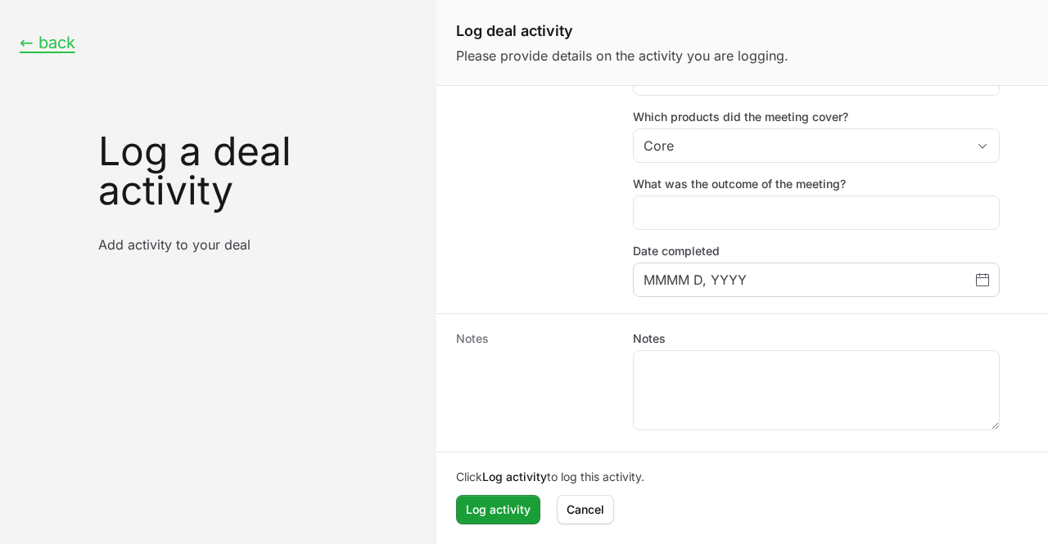
scroll to position [373, 0]
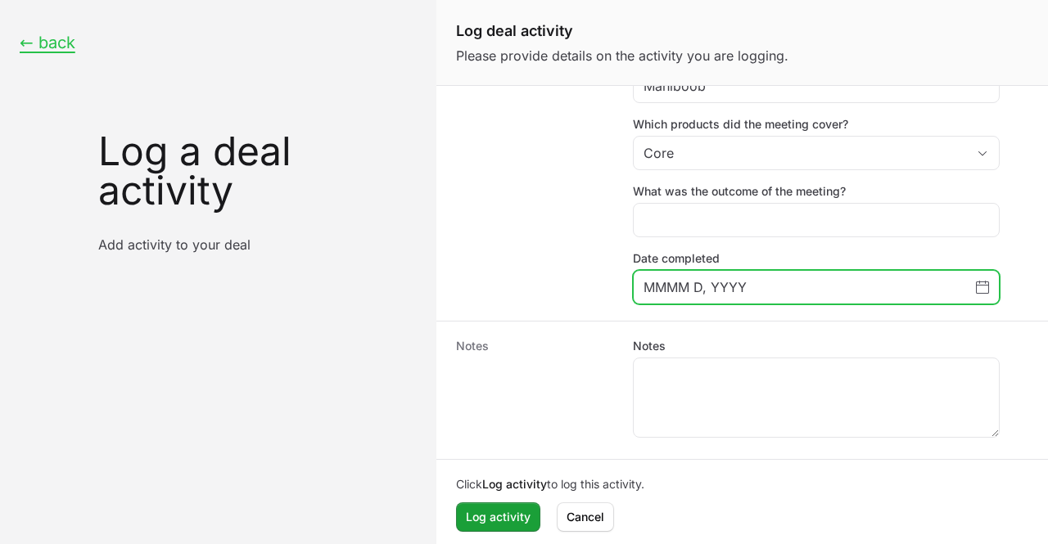
click at [984, 286] on icon "Choose date" at bounding box center [982, 287] width 13 height 13
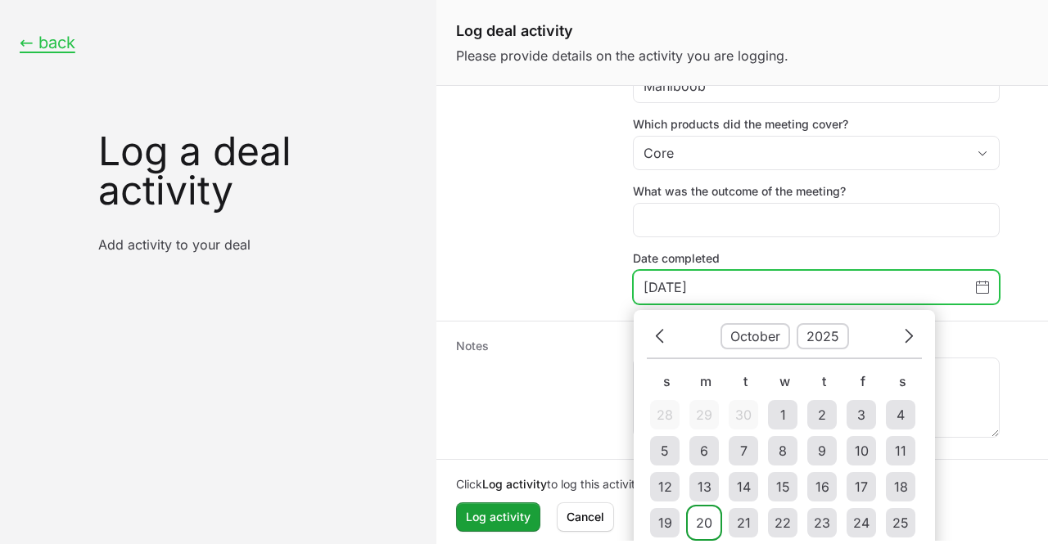
click at [702, 520] on div "20" at bounding box center [704, 523] width 16 height 20
type input "[DATE]"
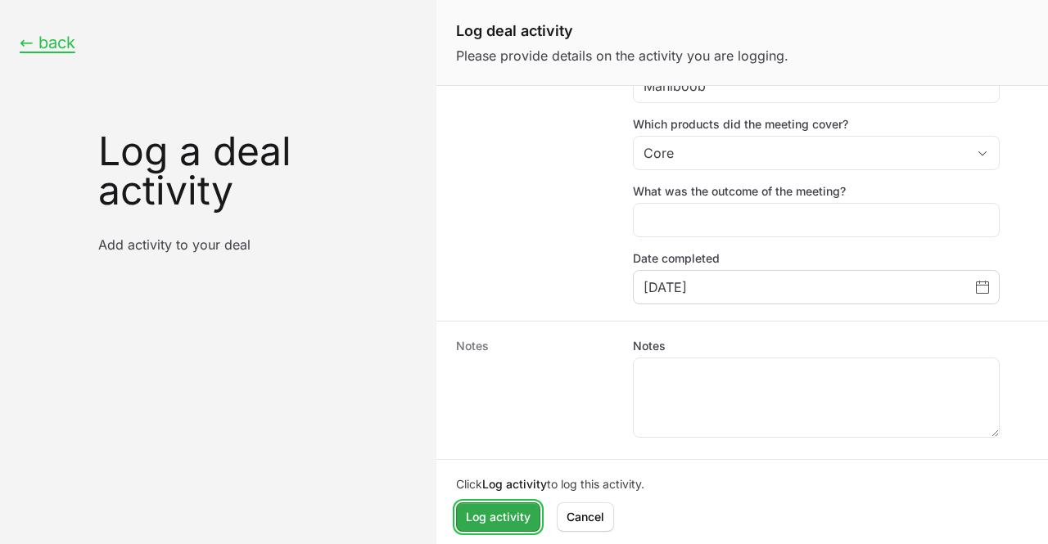
click at [509, 516] on span "Log activity" at bounding box center [498, 518] width 65 height 20
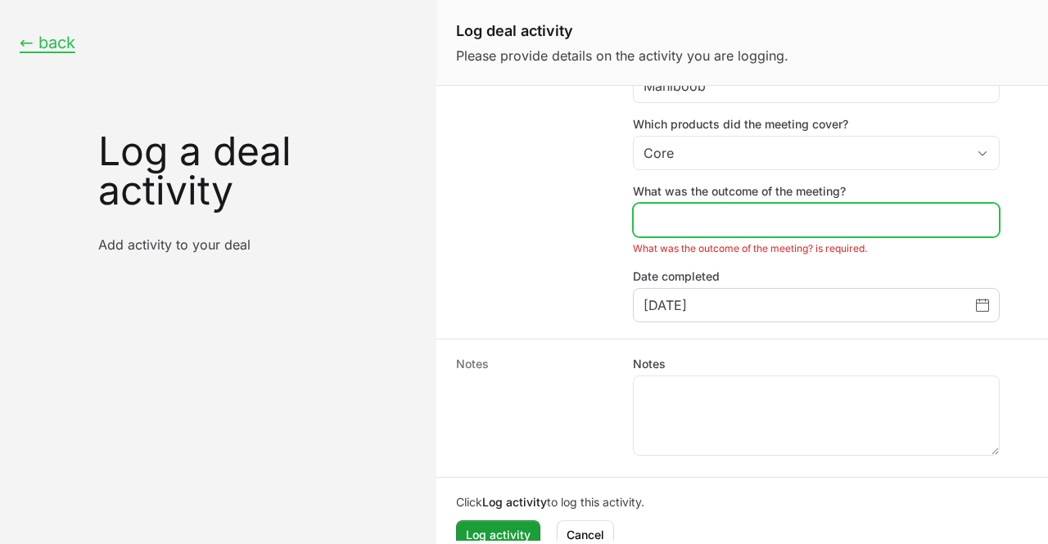
click at [683, 210] on input "What was the outcome of the meeting?" at bounding box center [817, 220] width 346 height 20
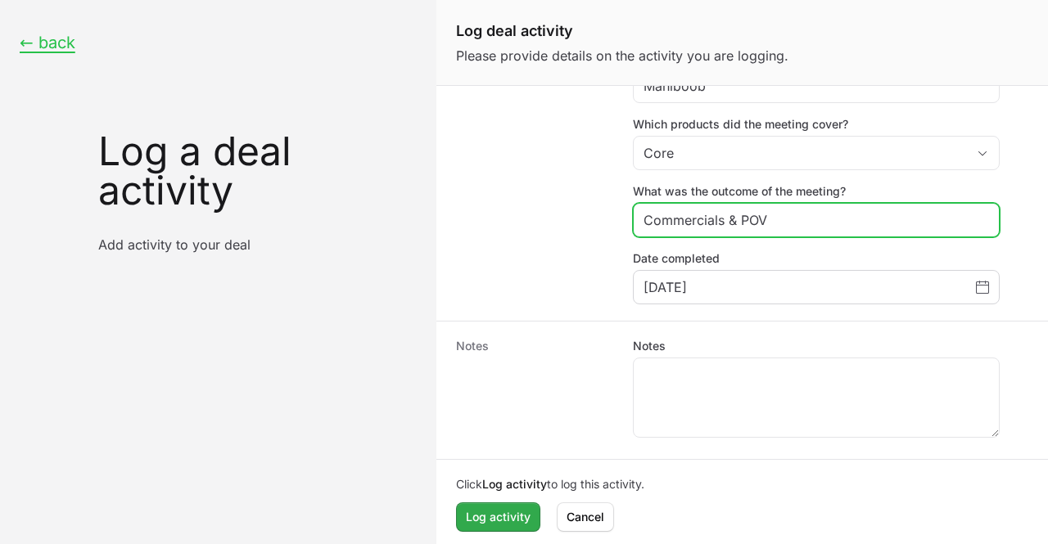
type input "Commercials & POV"
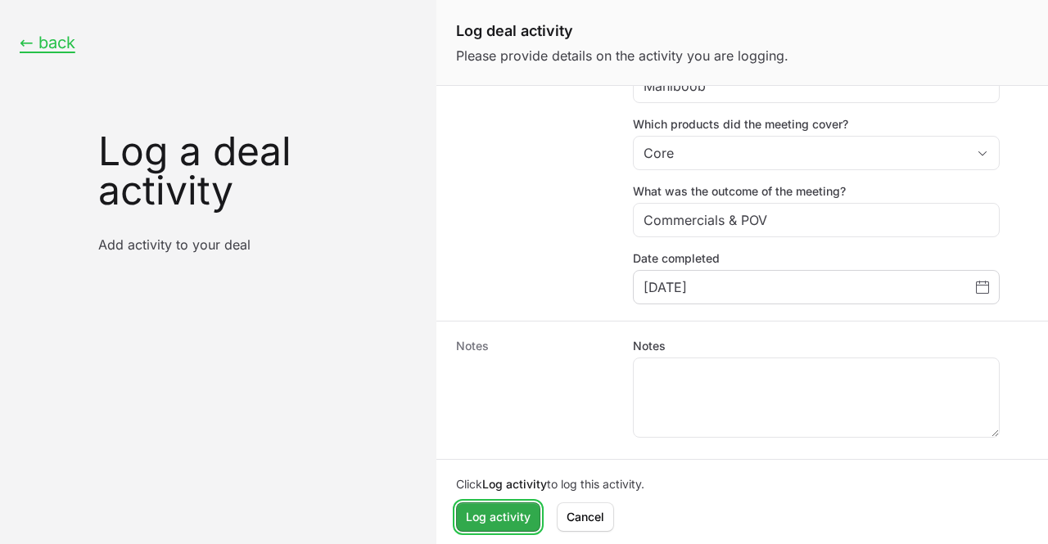
click at [499, 508] on span "Log activity" at bounding box center [498, 518] width 65 height 20
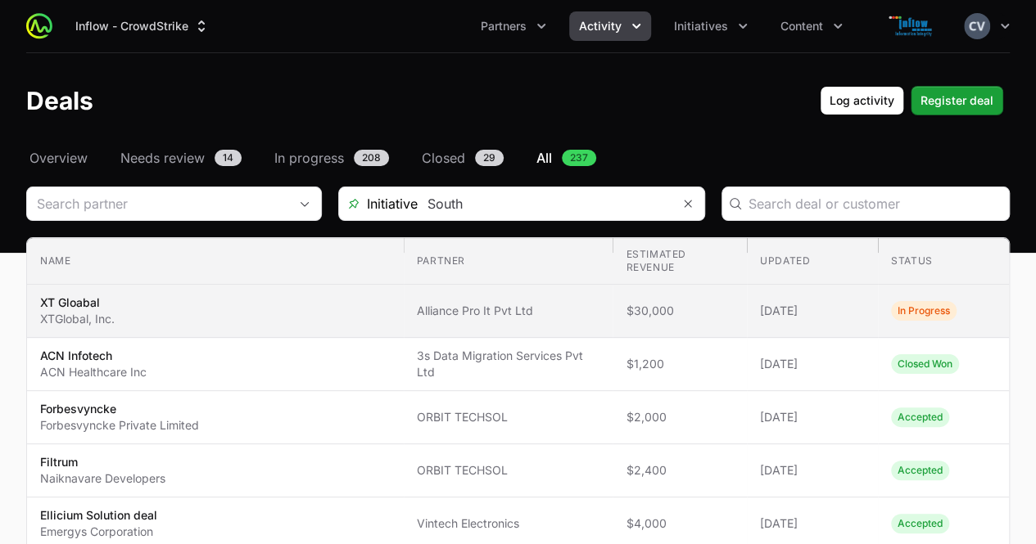
click at [612, 320] on td "Estimated revenue $30,000" at bounding box center [679, 311] width 134 height 53
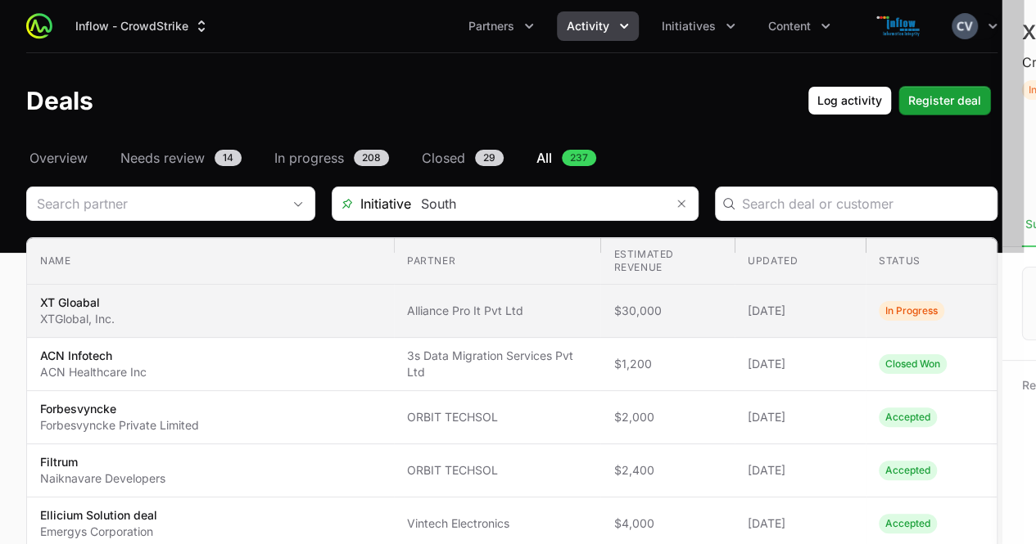
click at [612, 320] on div at bounding box center [518, 272] width 1036 height 544
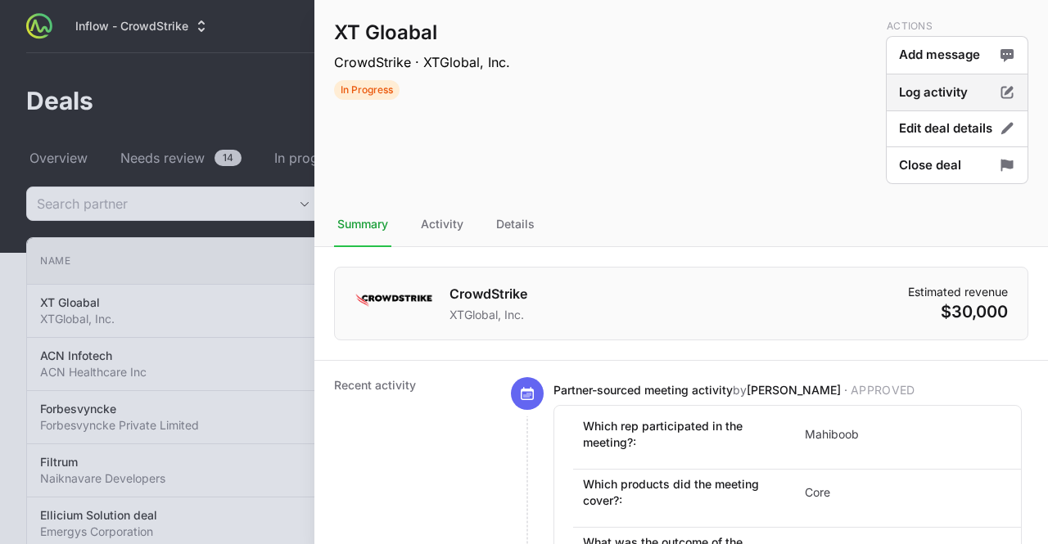
click at [933, 99] on button "Log activity" at bounding box center [957, 93] width 142 height 38
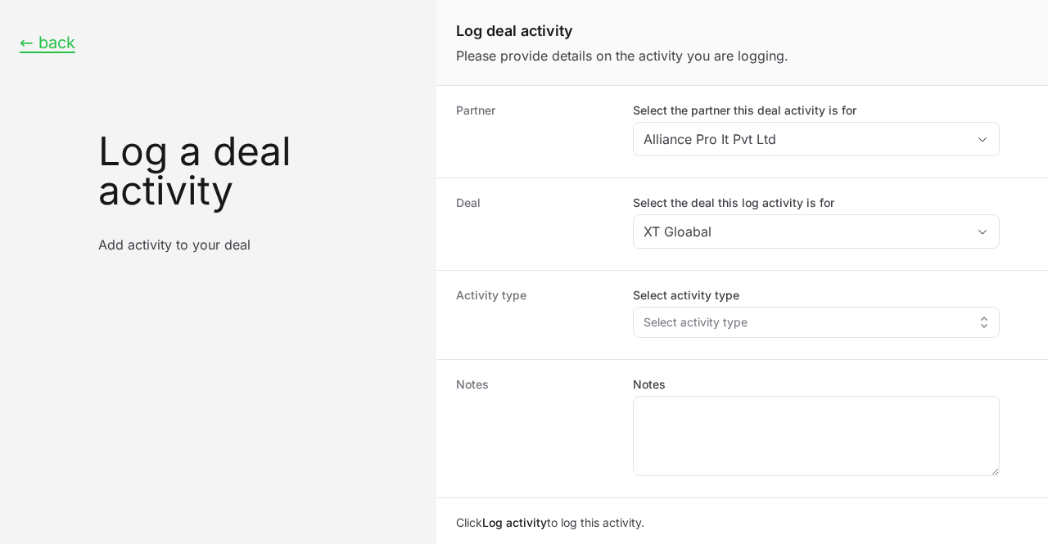
scroll to position [41, 0]
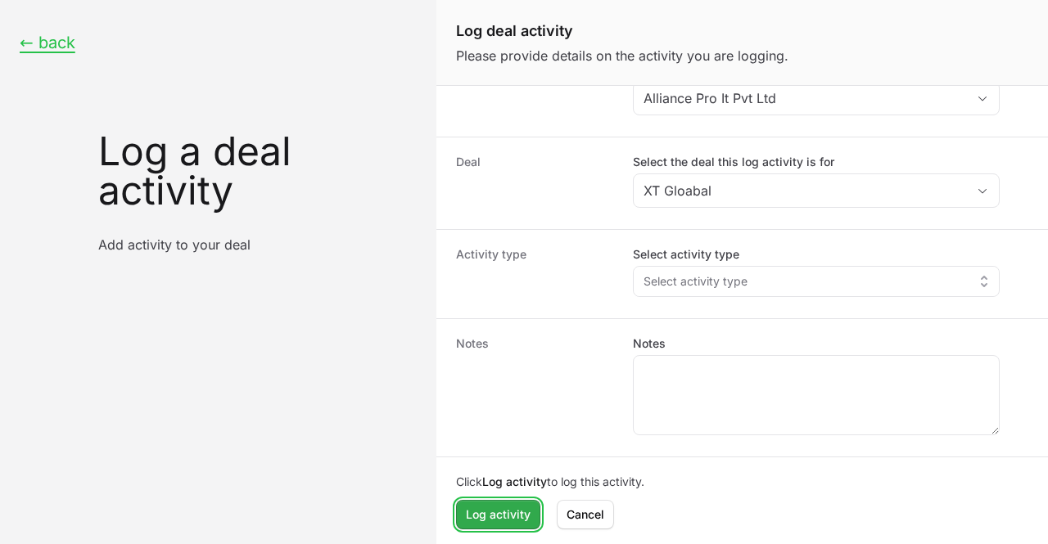
click at [506, 516] on span "Log activity" at bounding box center [498, 515] width 65 height 20
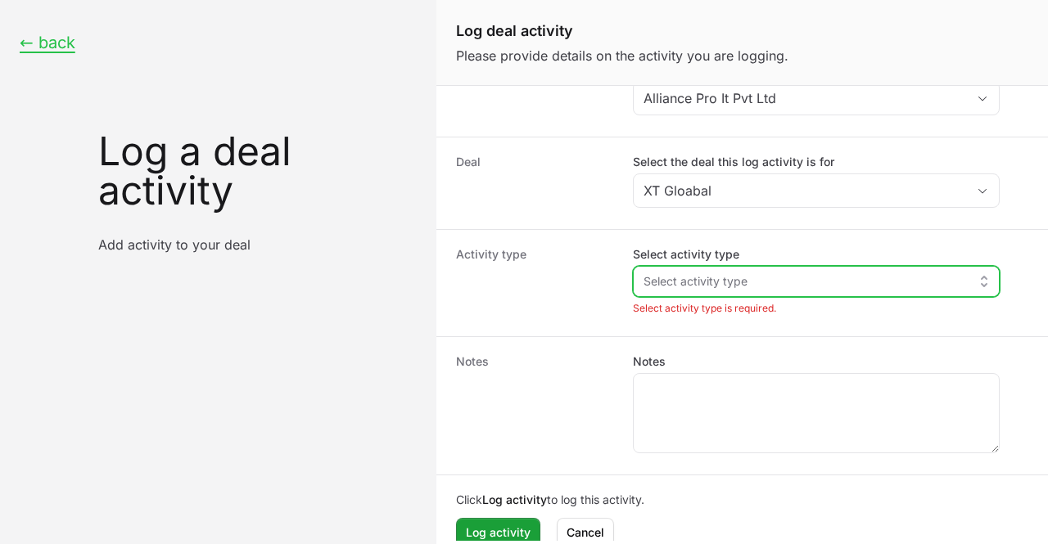
click at [986, 284] on button "Select activity type" at bounding box center [816, 281] width 365 height 29
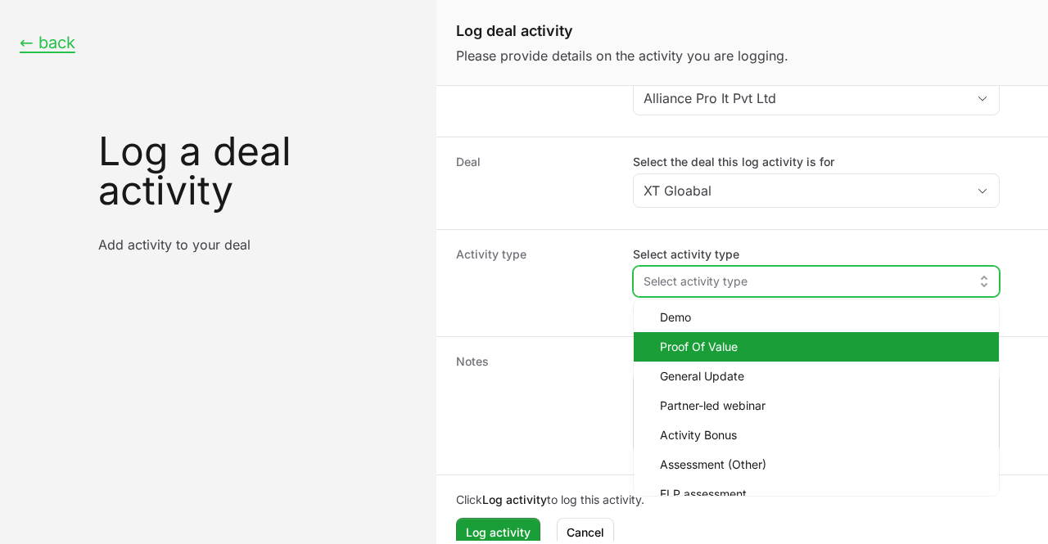
click at [753, 351] on span "Proof Of Value" at bounding box center [823, 347] width 326 height 16
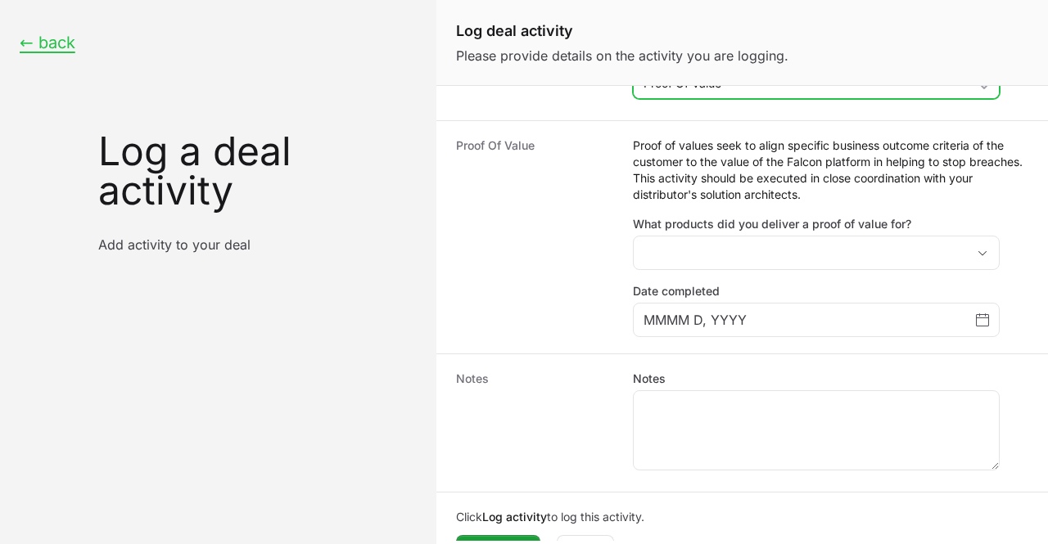
scroll to position [273, 0]
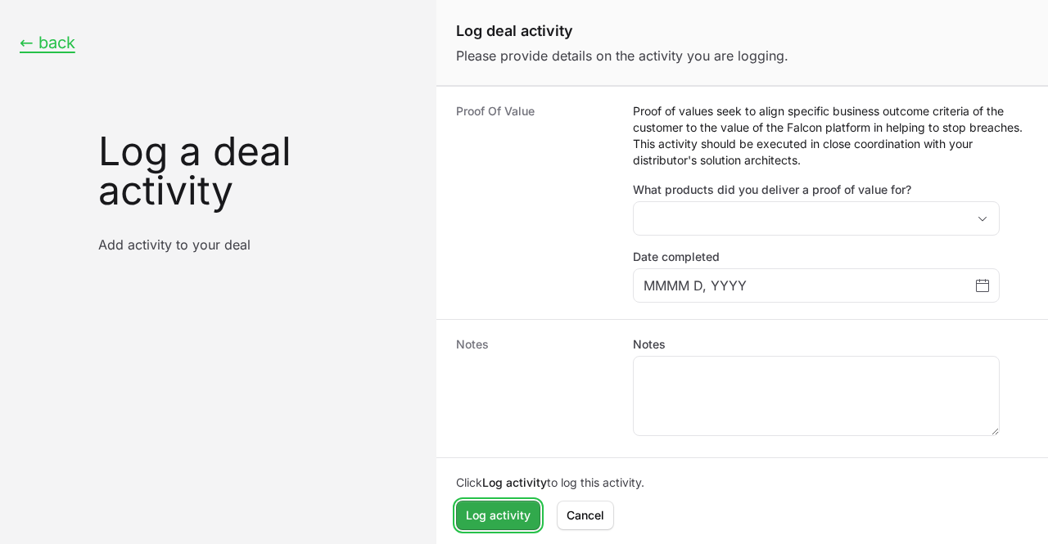
click at [481, 514] on span "Log activity" at bounding box center [498, 516] width 65 height 20
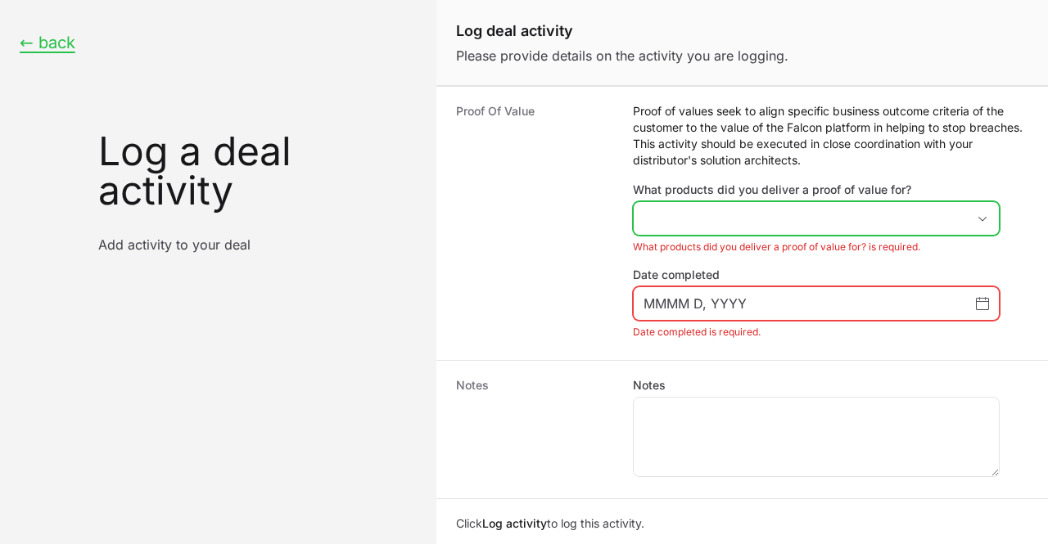
click at [985, 217] on icon "Log deal activity form" at bounding box center [982, 219] width 13 height 6
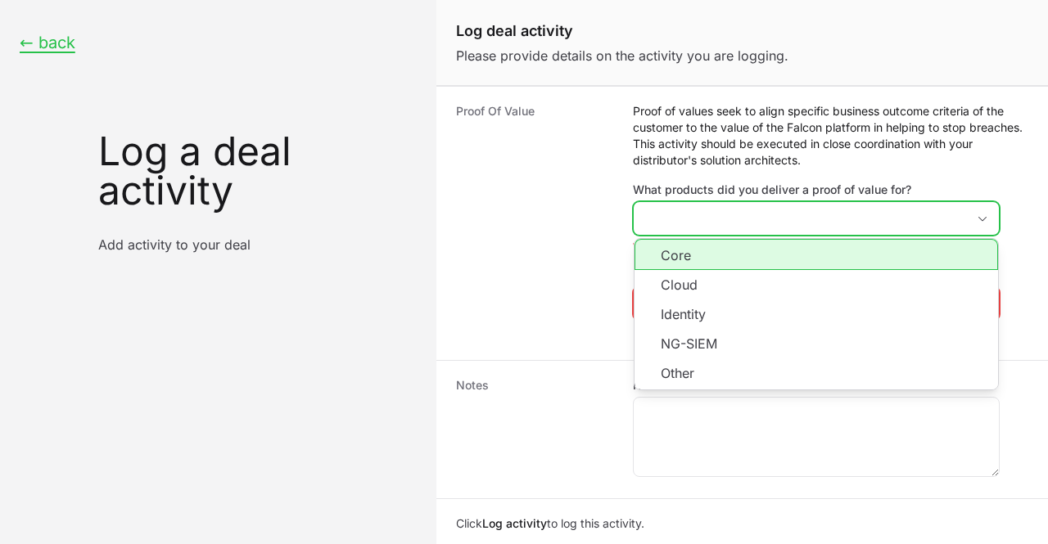
click at [693, 260] on li "Core" at bounding box center [817, 254] width 364 height 31
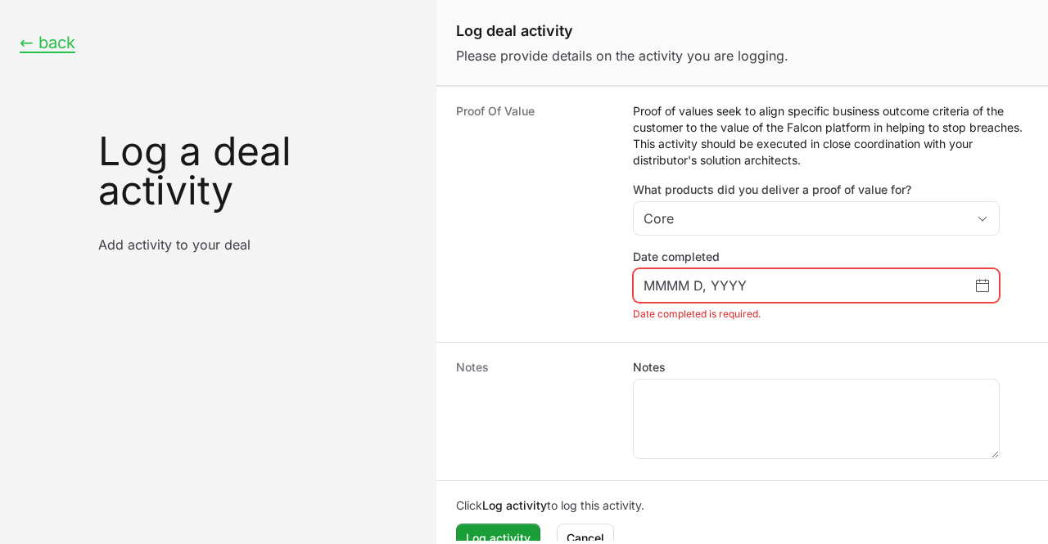
click at [557, 293] on dt "Proof Of Value" at bounding box center [534, 214] width 157 height 223
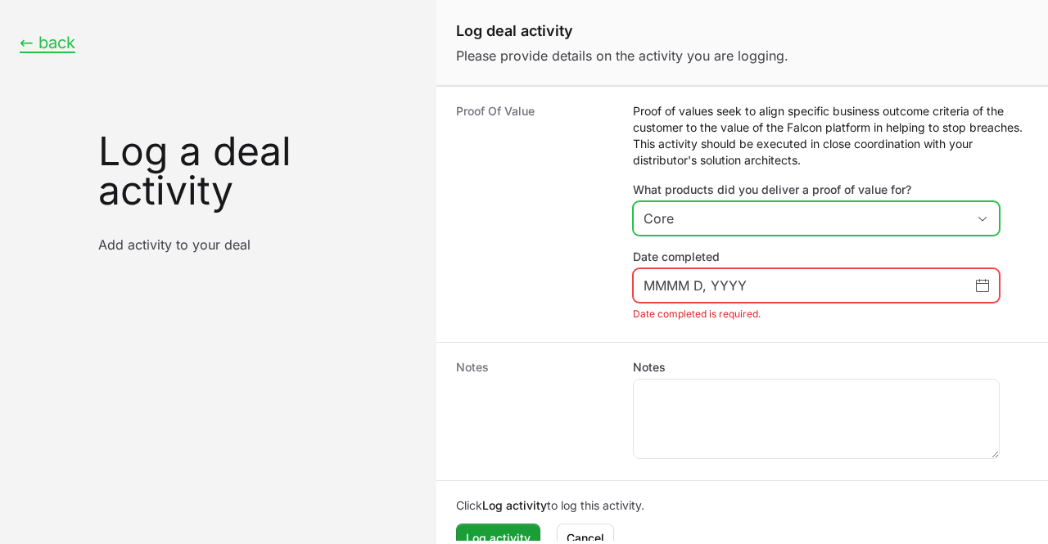
click at [987, 210] on button "Core" at bounding box center [816, 218] width 365 height 33
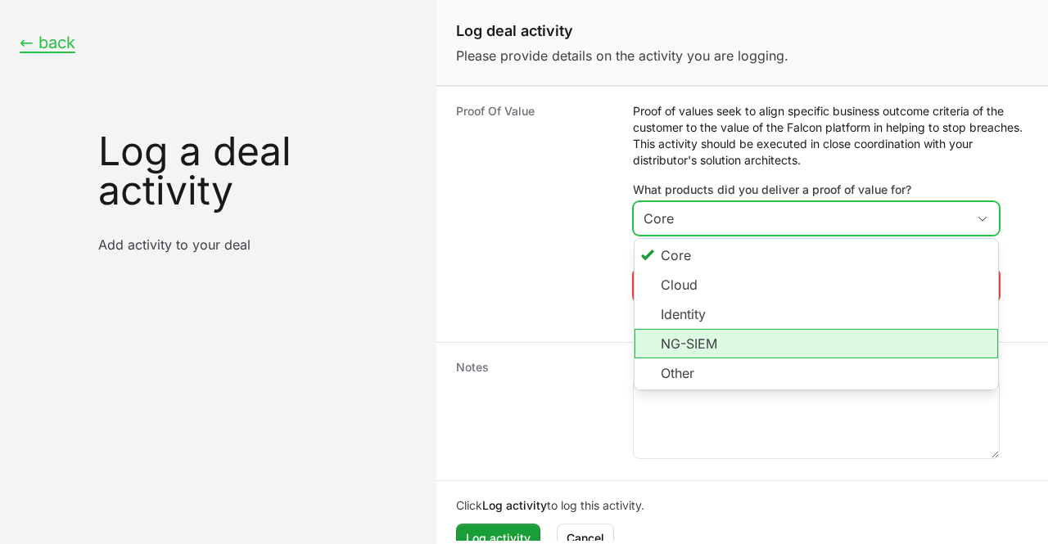
click at [700, 338] on li "NG-SIEM" at bounding box center [817, 343] width 364 height 29
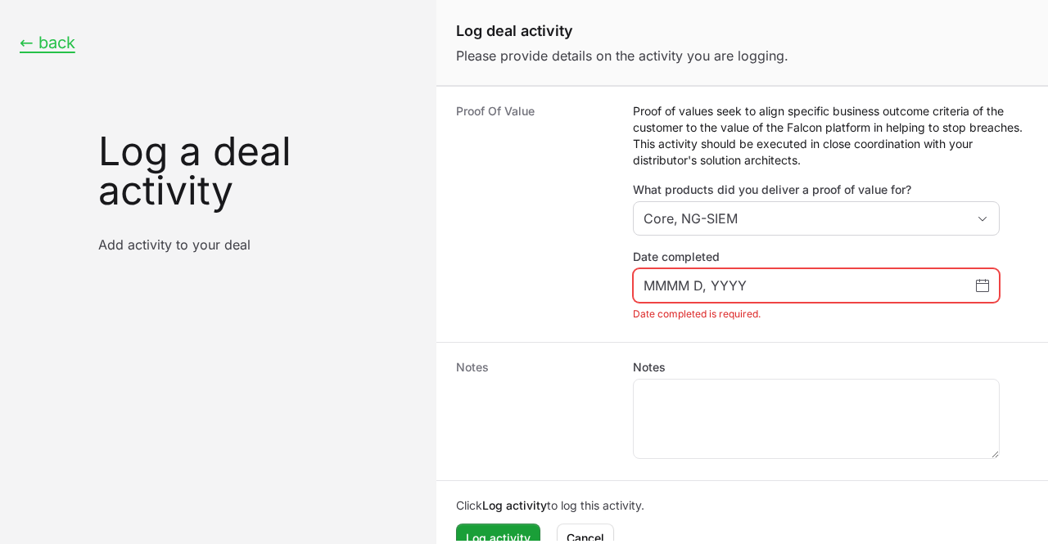
click at [500, 308] on dt "Proof Of Value" at bounding box center [534, 214] width 157 height 223
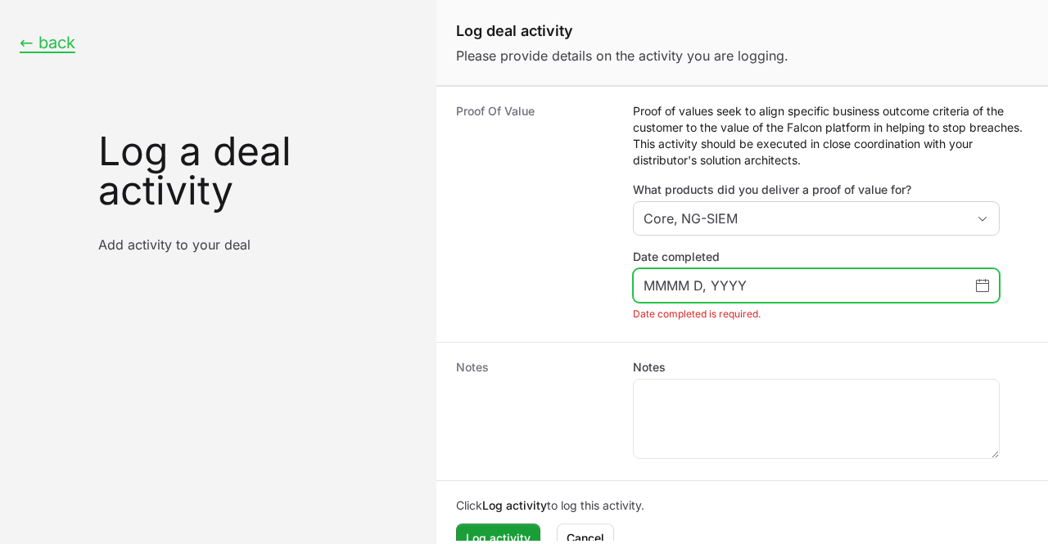
click at [985, 281] on icon "Choose date" at bounding box center [982, 285] width 13 height 13
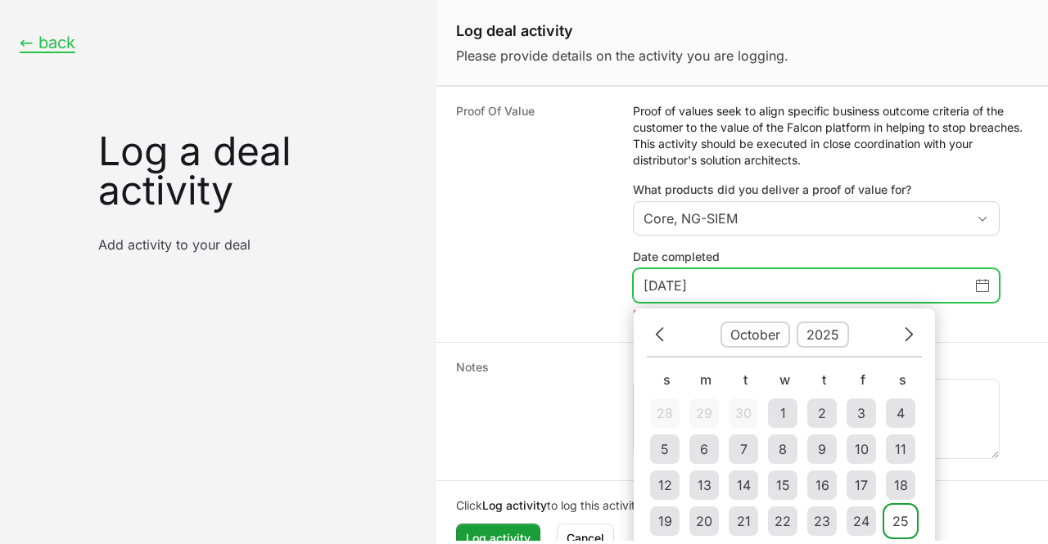
scroll to position [317, 0]
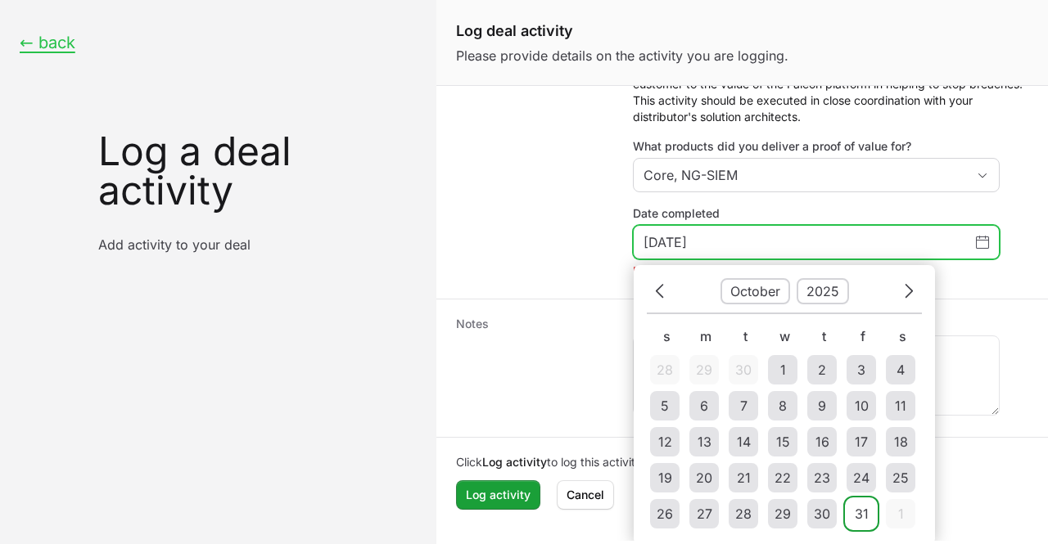
click at [856, 517] on div "31" at bounding box center [862, 514] width 14 height 20
type input "[DATE]"
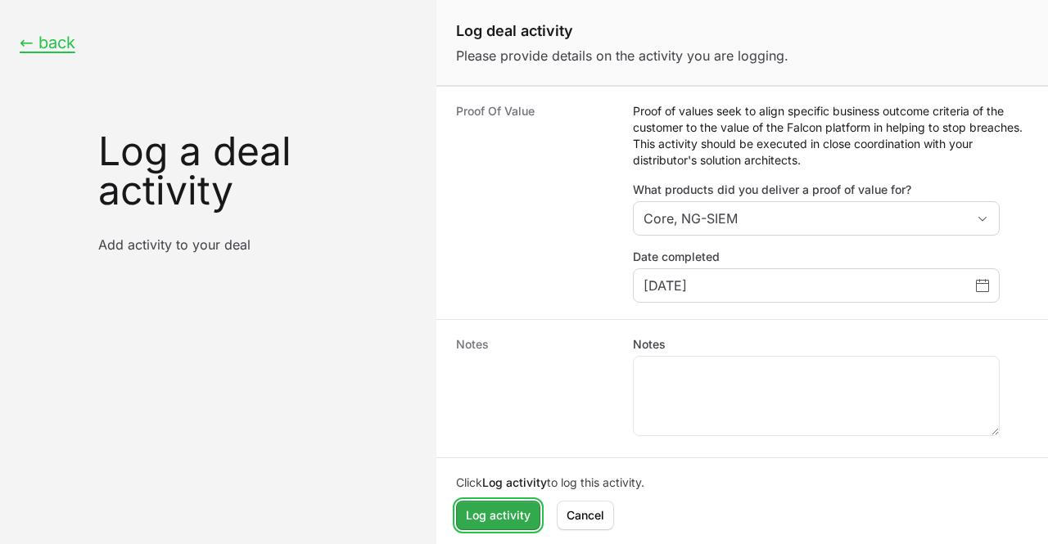
click at [499, 507] on span "Log activity" at bounding box center [498, 516] width 65 height 20
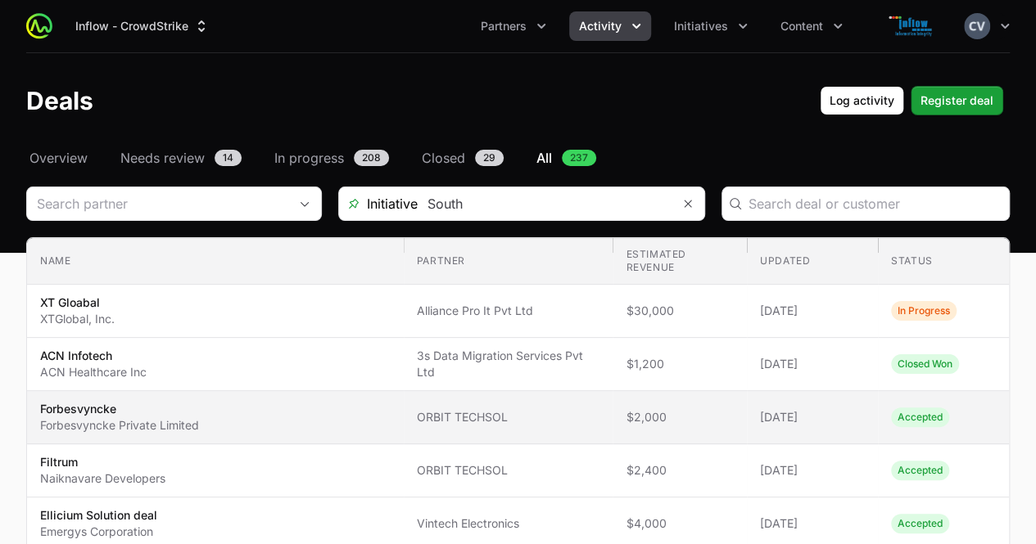
click at [767, 415] on span "[DATE]" at bounding box center [812, 417] width 105 height 16
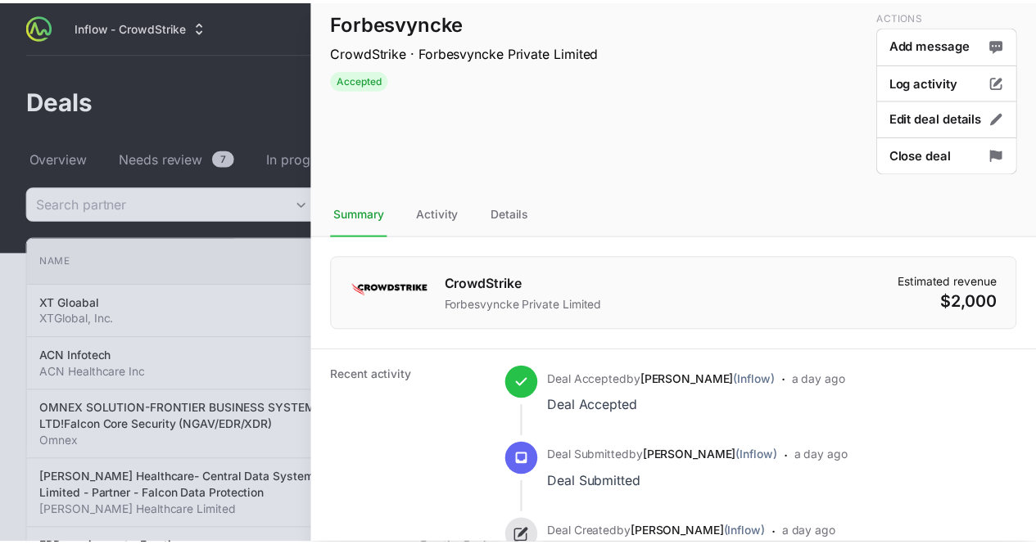
scroll to position [7, 0]
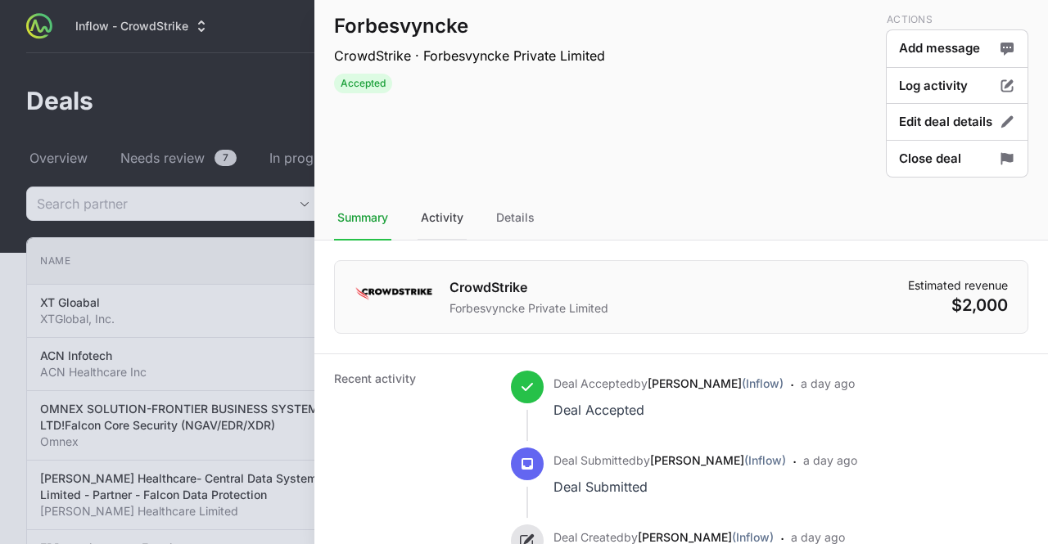
click at [444, 214] on div "Activity" at bounding box center [442, 218] width 49 height 44
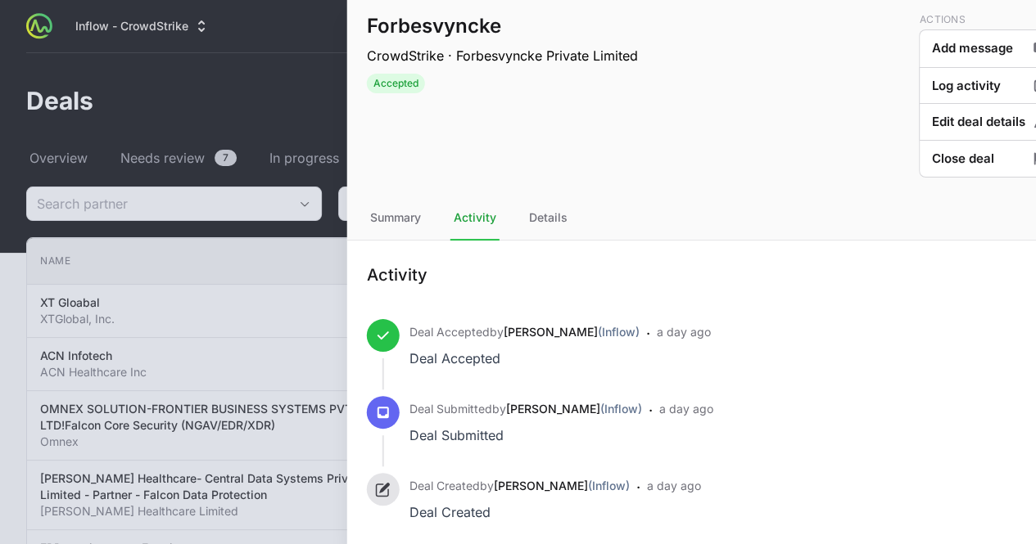
click at [245, 112] on div at bounding box center [518, 272] width 1036 height 544
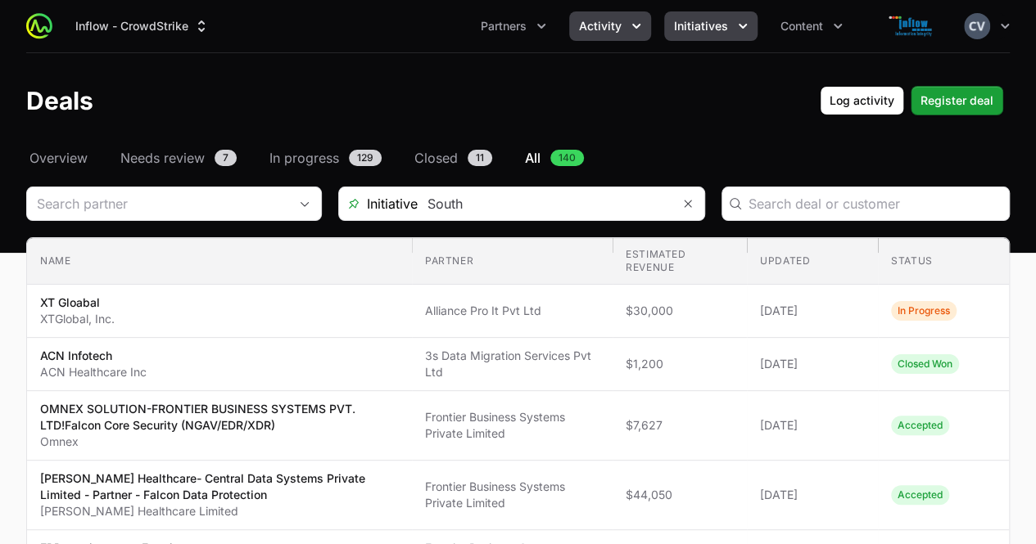
click at [722, 27] on span "Initiatives" at bounding box center [701, 26] width 54 height 16
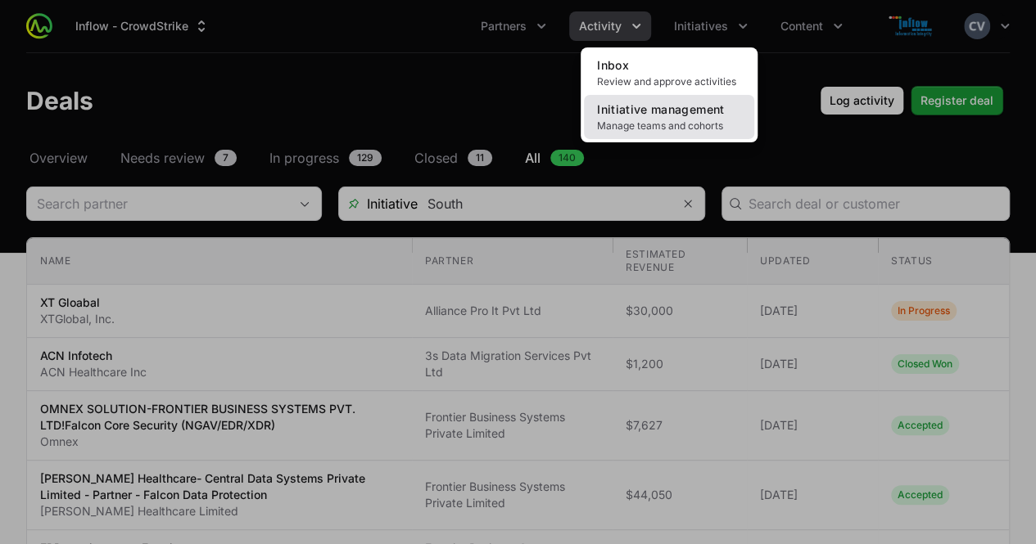
click at [668, 125] on span "Manage teams and cohorts" at bounding box center [669, 126] width 144 height 13
